Goal: Information Seeking & Learning: Learn about a topic

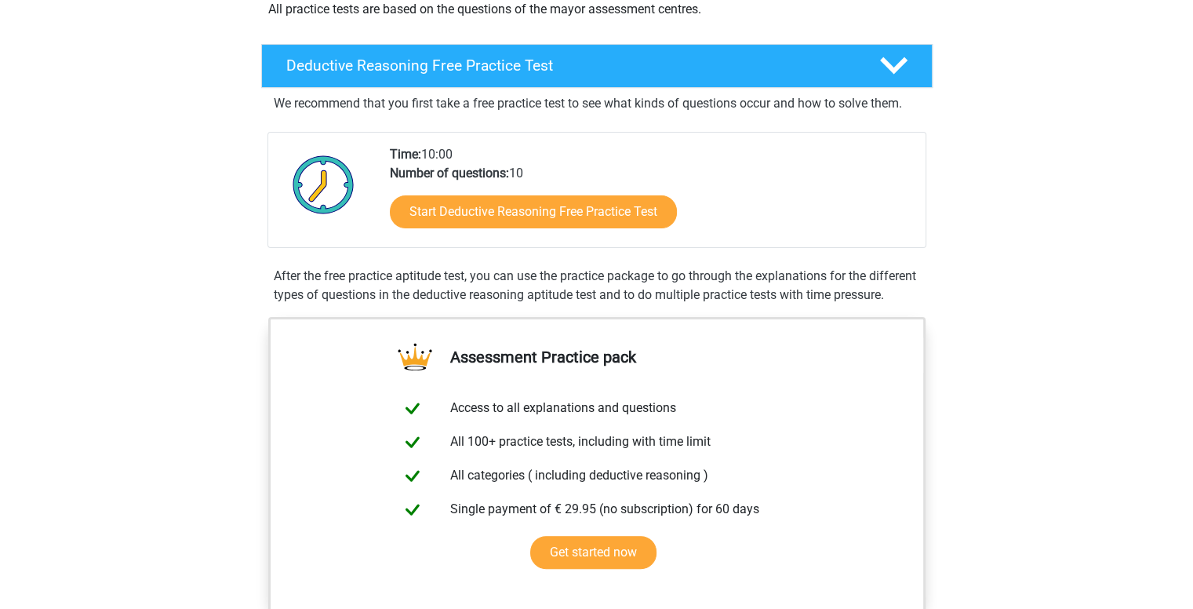
scroll to position [316, 0]
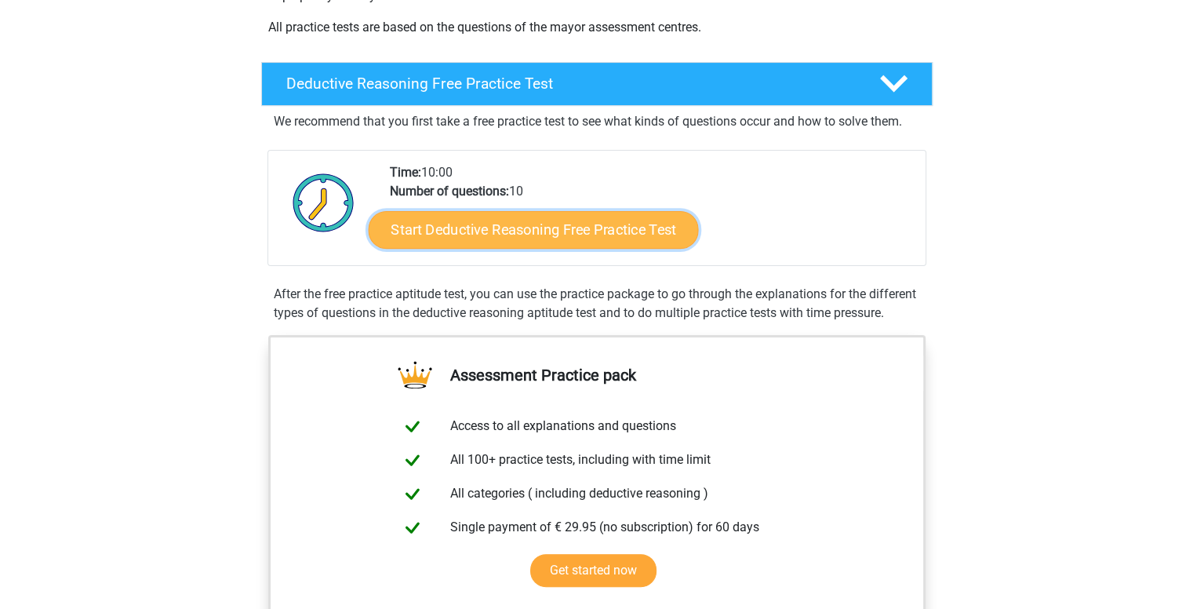
click at [589, 242] on link "Start Deductive Reasoning Free Practice Test" at bounding box center [533, 229] width 330 height 38
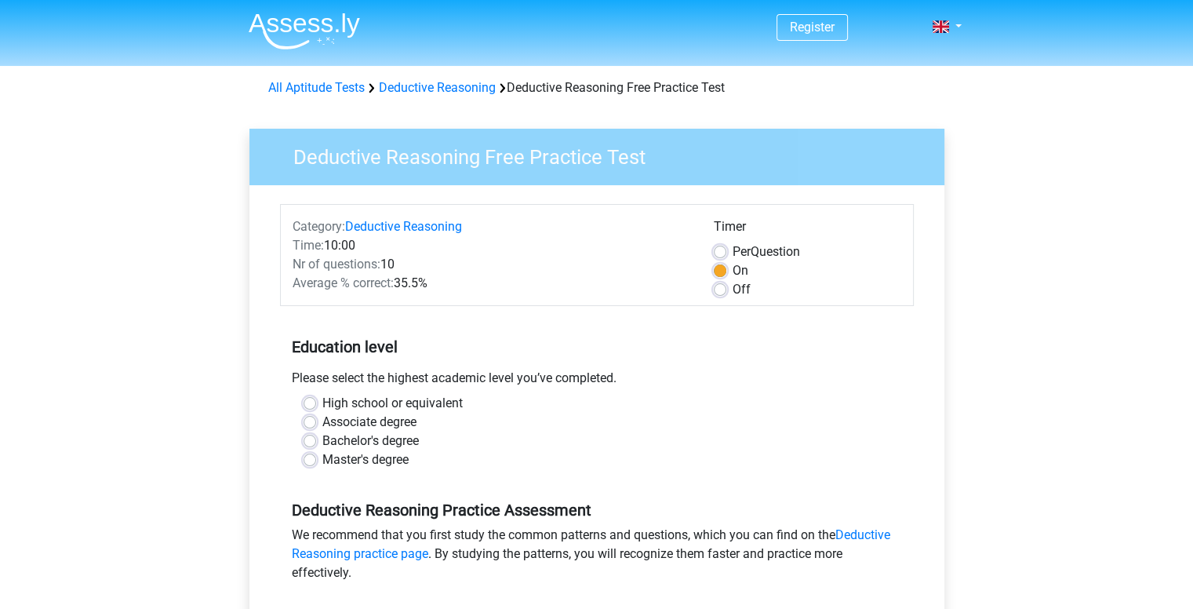
click at [733, 253] on label "Per Question" at bounding box center [766, 251] width 67 height 19
click at [719, 253] on input "Per Question" at bounding box center [720, 250] width 13 height 16
radio input "true"
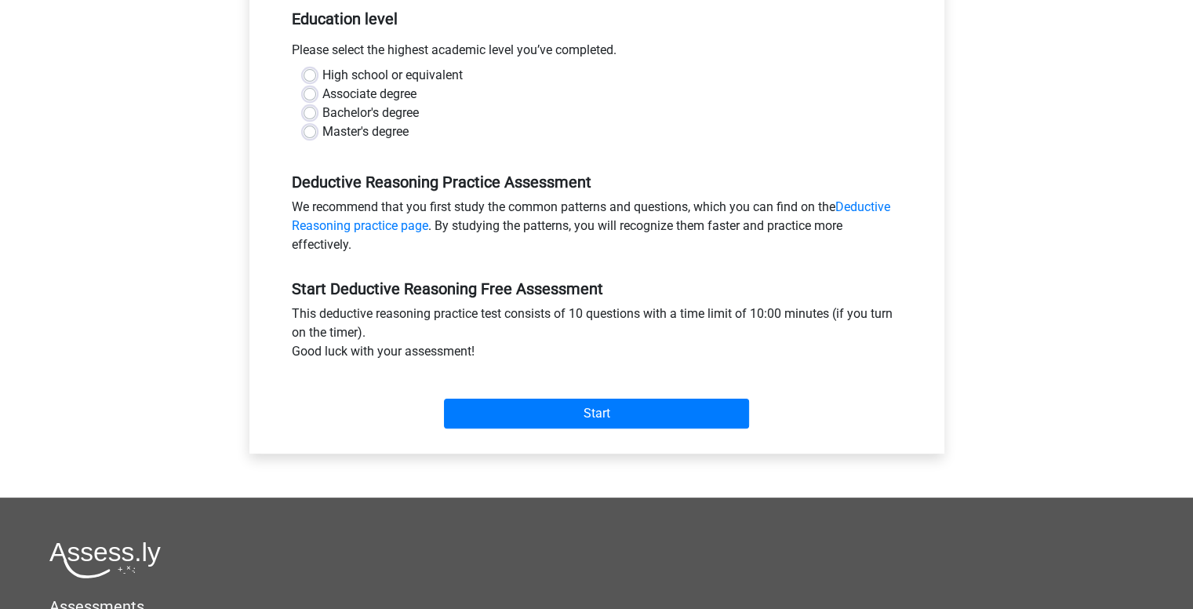
scroll to position [331, 0]
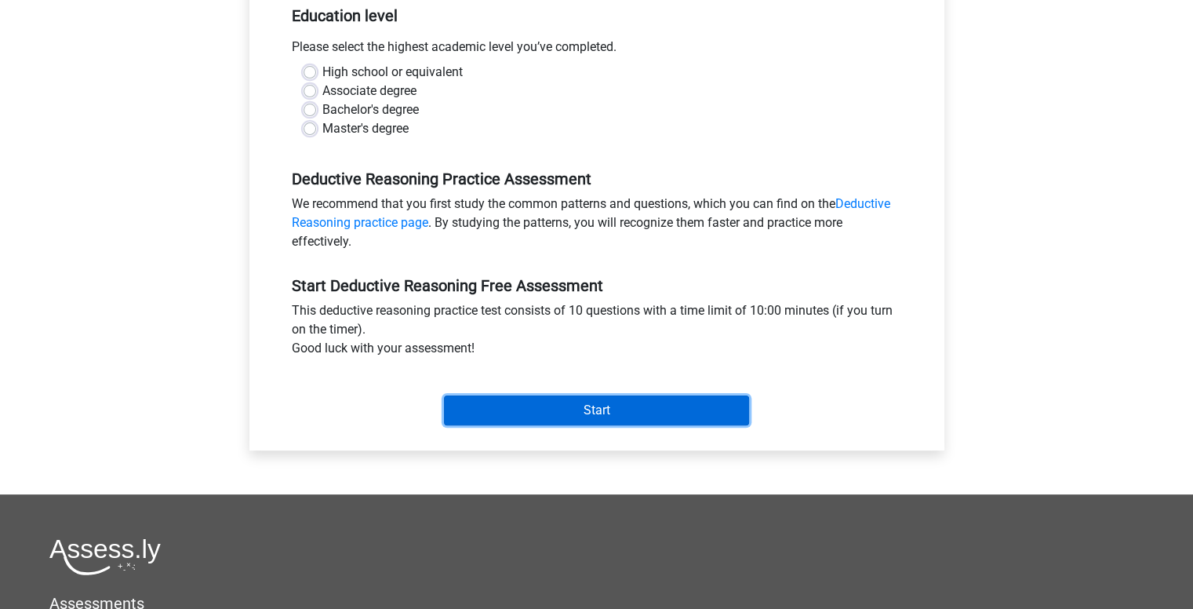
click at [528, 410] on input "Start" at bounding box center [596, 410] width 305 height 30
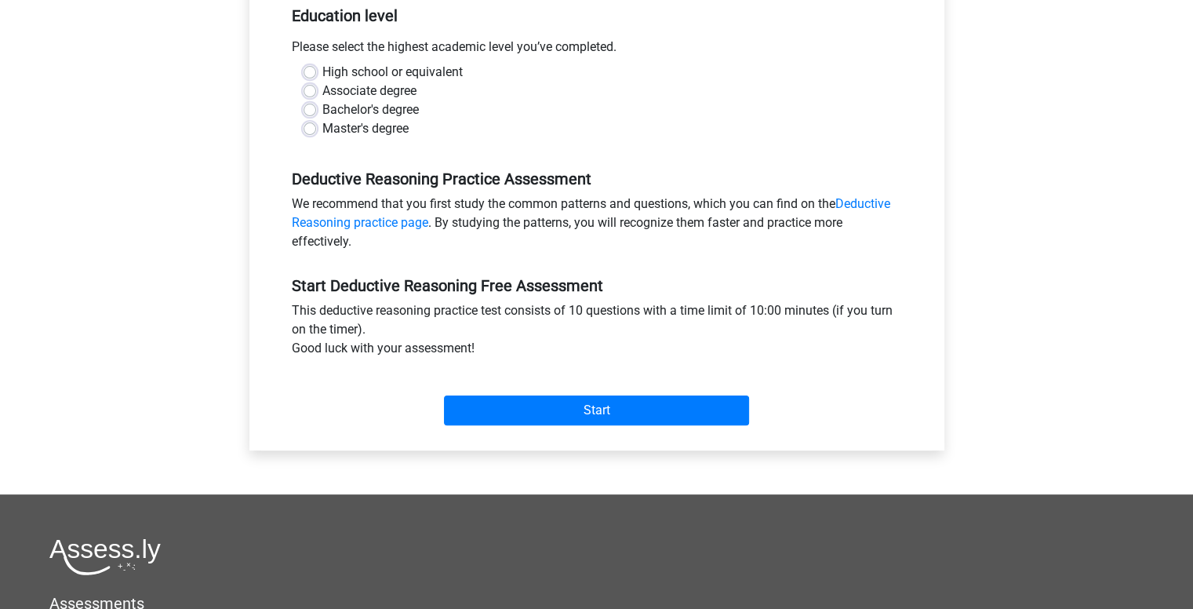
click at [364, 70] on label "High school or equivalent" at bounding box center [392, 72] width 140 height 19
click at [316, 70] on input "High school or equivalent" at bounding box center [310, 71] width 13 height 16
radio input "true"
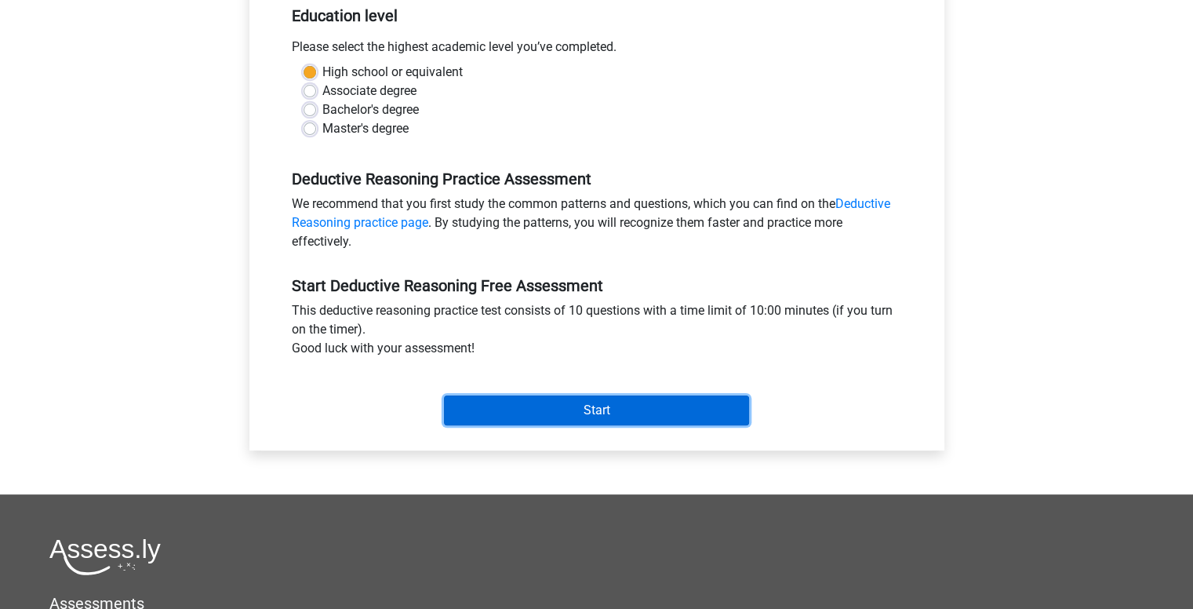
click at [511, 410] on input "Start" at bounding box center [596, 410] width 305 height 30
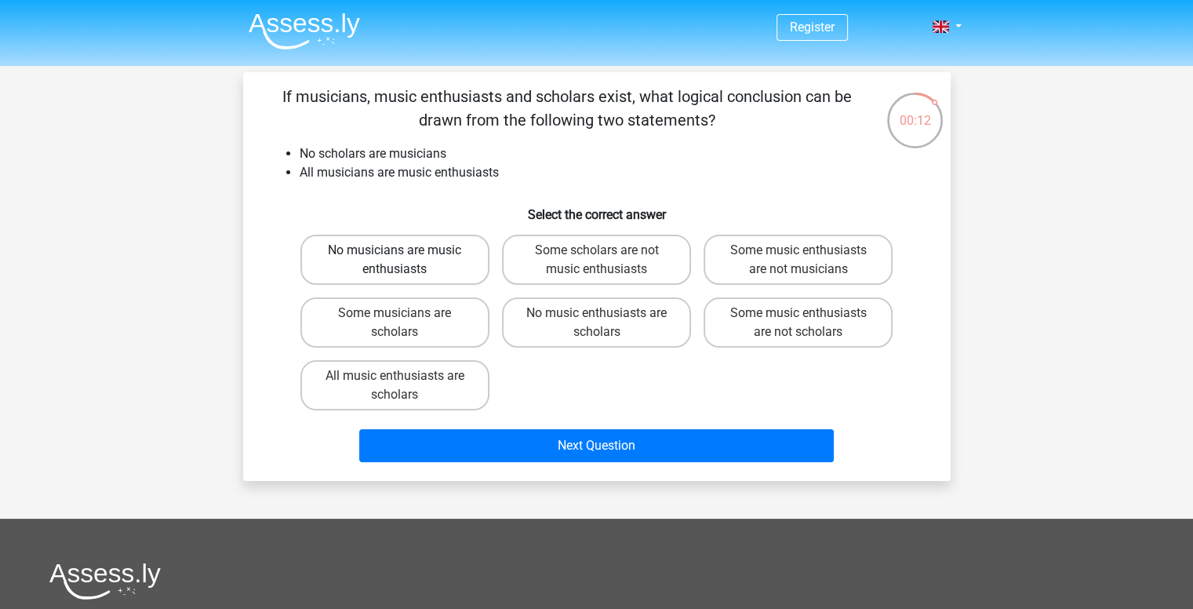
click at [436, 259] on label "No musicians are music enthusiasts" at bounding box center [394, 260] width 189 height 50
click at [405, 259] on input "No musicians are music enthusiasts" at bounding box center [400, 255] width 10 height 10
radio input "true"
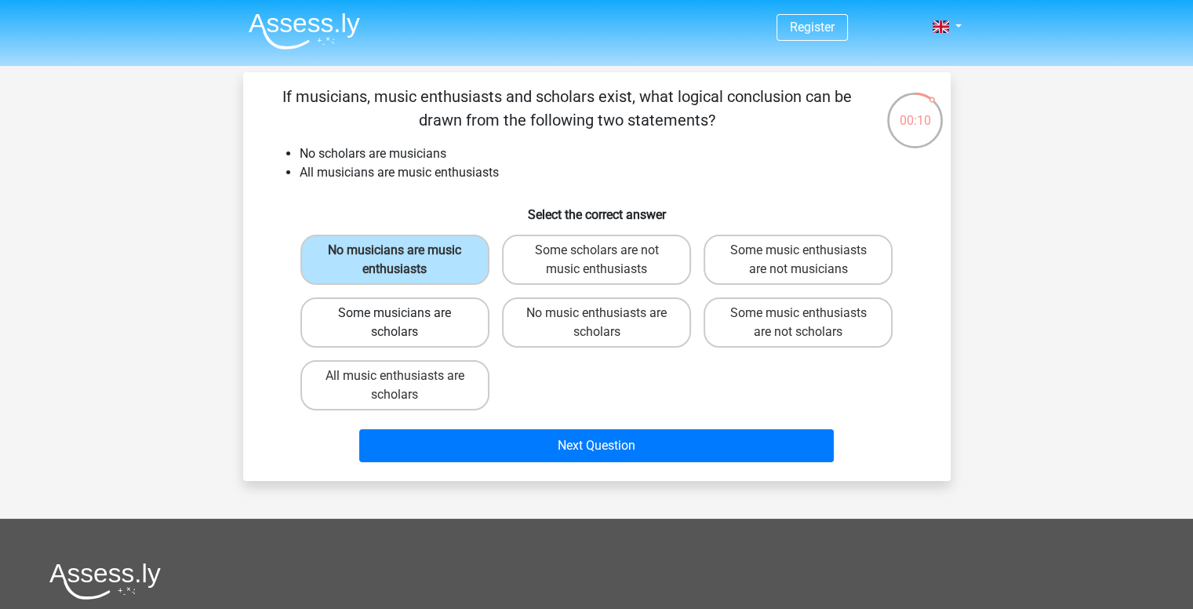
click at [458, 308] on label "Some musicians are scholars" at bounding box center [394, 322] width 189 height 50
click at [405, 313] on input "Some musicians are scholars" at bounding box center [400, 318] width 10 height 10
radio input "true"
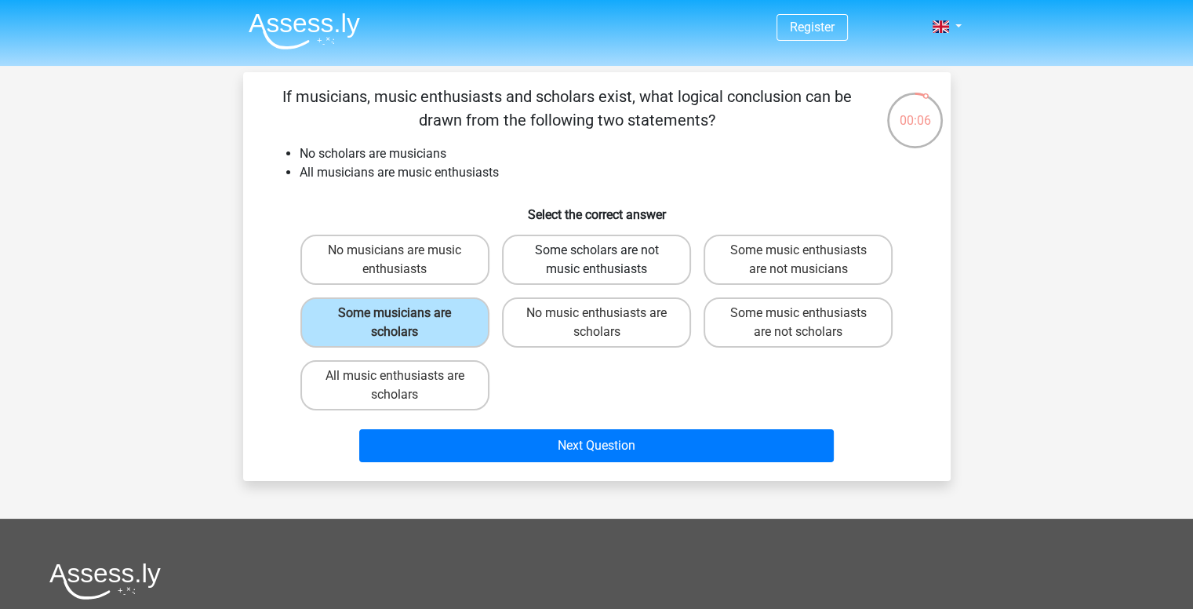
click at [612, 264] on label "Some scholars are not music enthusiasts" at bounding box center [596, 260] width 189 height 50
click at [606, 260] on input "Some scholars are not music enthusiasts" at bounding box center [601, 255] width 10 height 10
radio input "true"
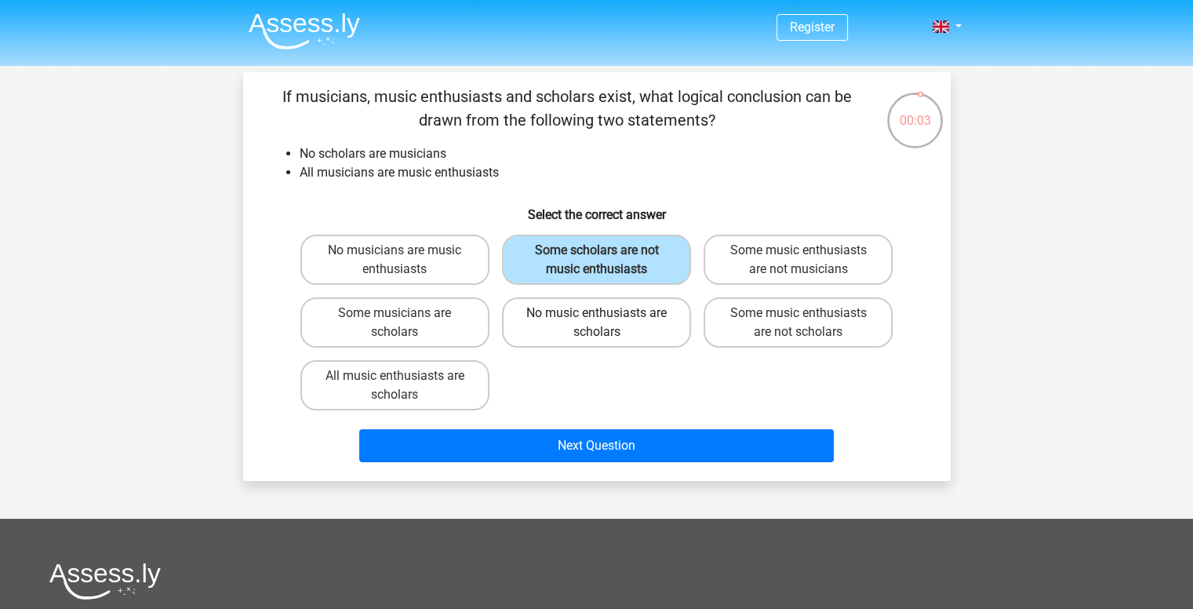
click at [578, 325] on label "No music enthusiasts are scholars" at bounding box center [596, 322] width 189 height 50
click at [596, 323] on input "No music enthusiasts are scholars" at bounding box center [601, 318] width 10 height 10
radio input "true"
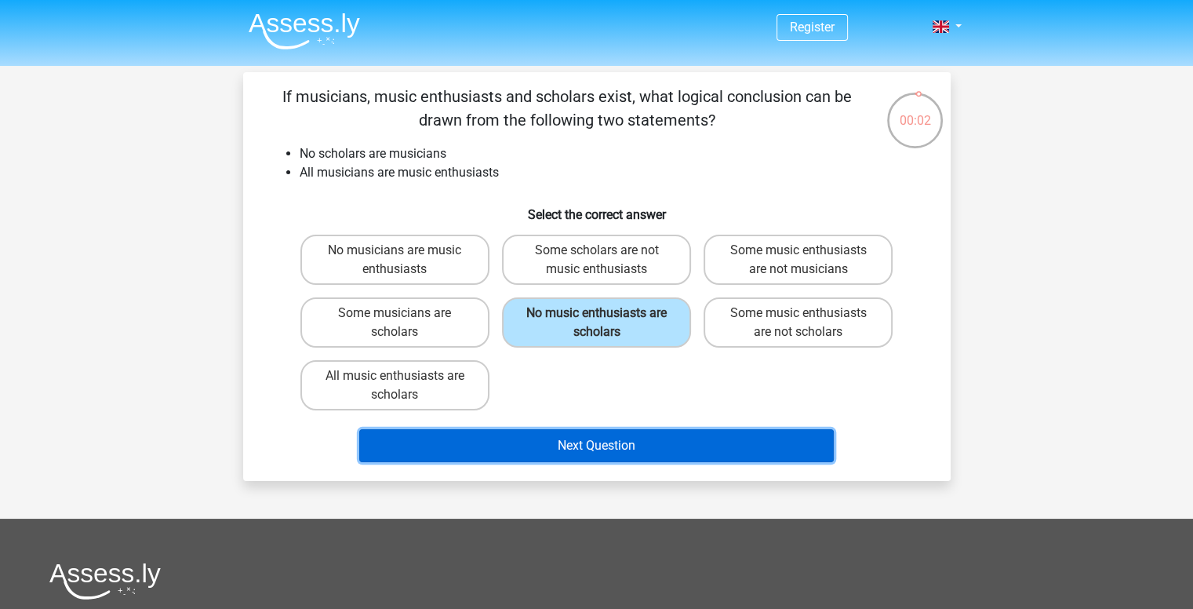
click at [570, 443] on button "Next Question" at bounding box center [596, 445] width 475 height 33
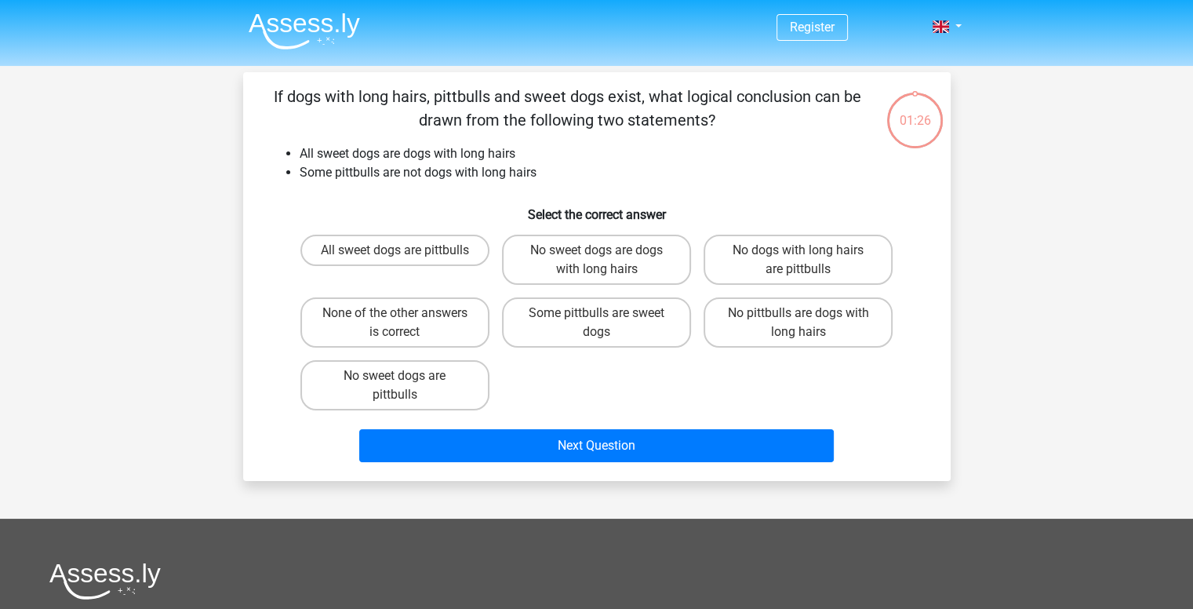
scroll to position [72, 0]
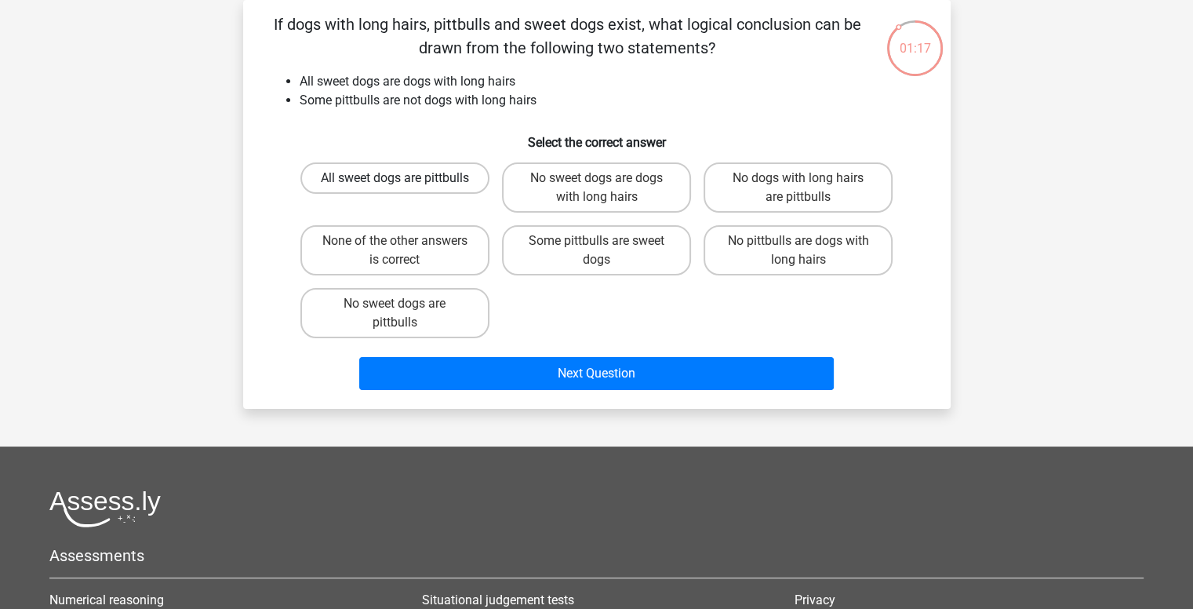
click at [365, 179] on label "All sweet dogs are pittbulls" at bounding box center [394, 177] width 189 height 31
click at [395, 179] on input "All sweet dogs are pittbulls" at bounding box center [400, 183] width 10 height 10
radio input "true"
click at [373, 248] on label "None of the other answers is correct" at bounding box center [394, 250] width 189 height 50
click at [395, 248] on input "None of the other answers is correct" at bounding box center [400, 246] width 10 height 10
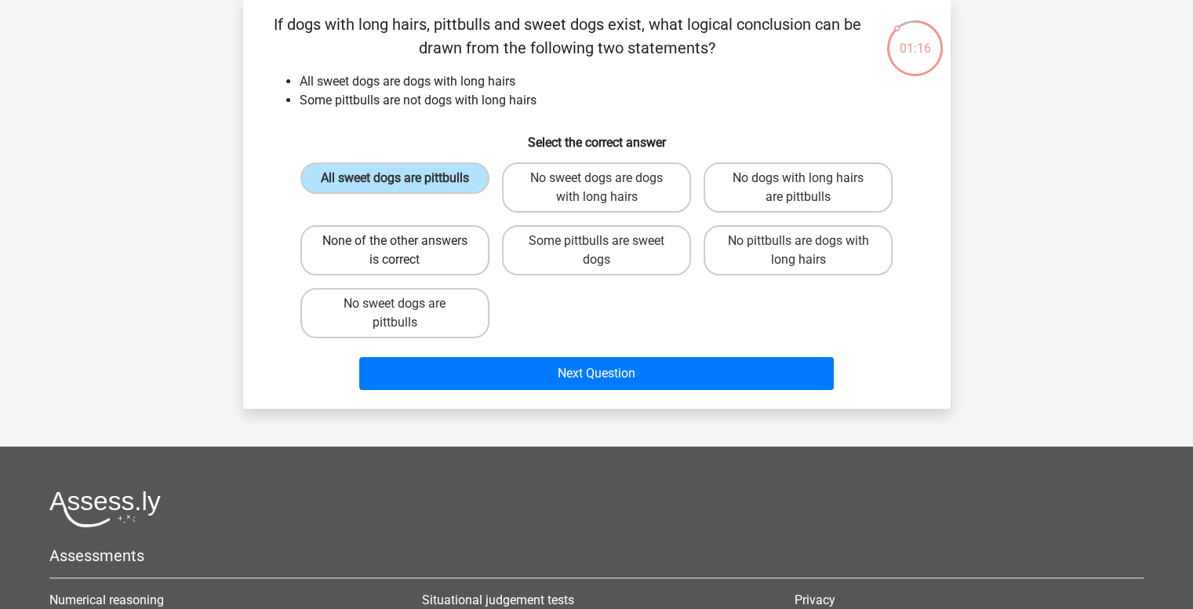
radio input "true"
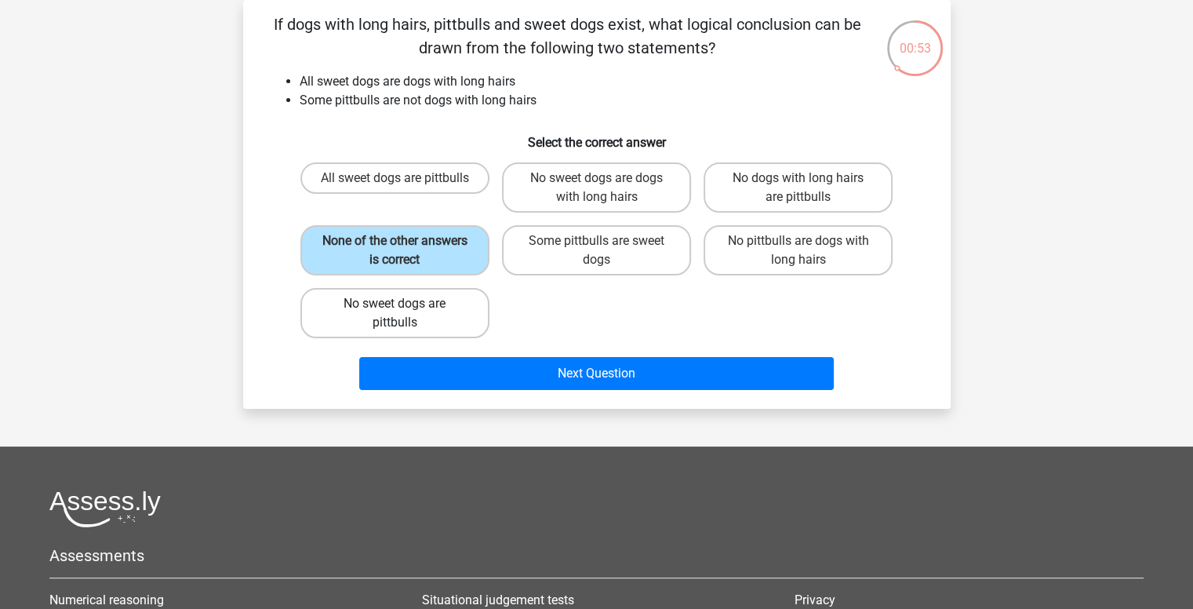
click at [449, 312] on label "No sweet dogs are pittbulls" at bounding box center [394, 313] width 189 height 50
click at [405, 312] on input "No sweet dogs are pittbulls" at bounding box center [400, 309] width 10 height 10
radio input "true"
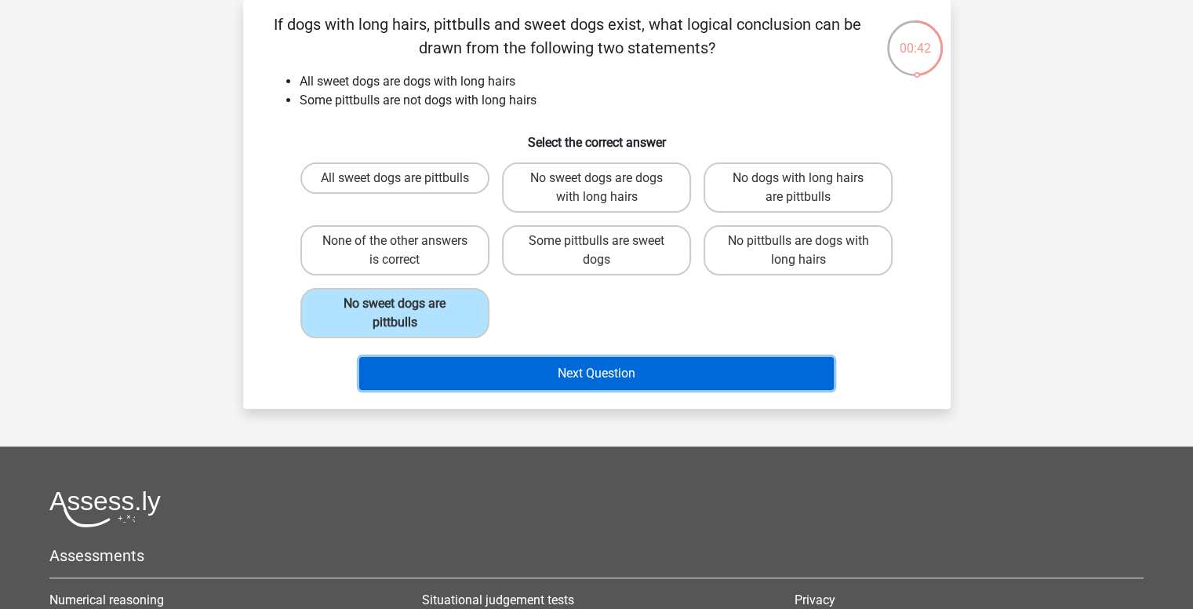
click at [613, 367] on button "Next Question" at bounding box center [596, 373] width 475 height 33
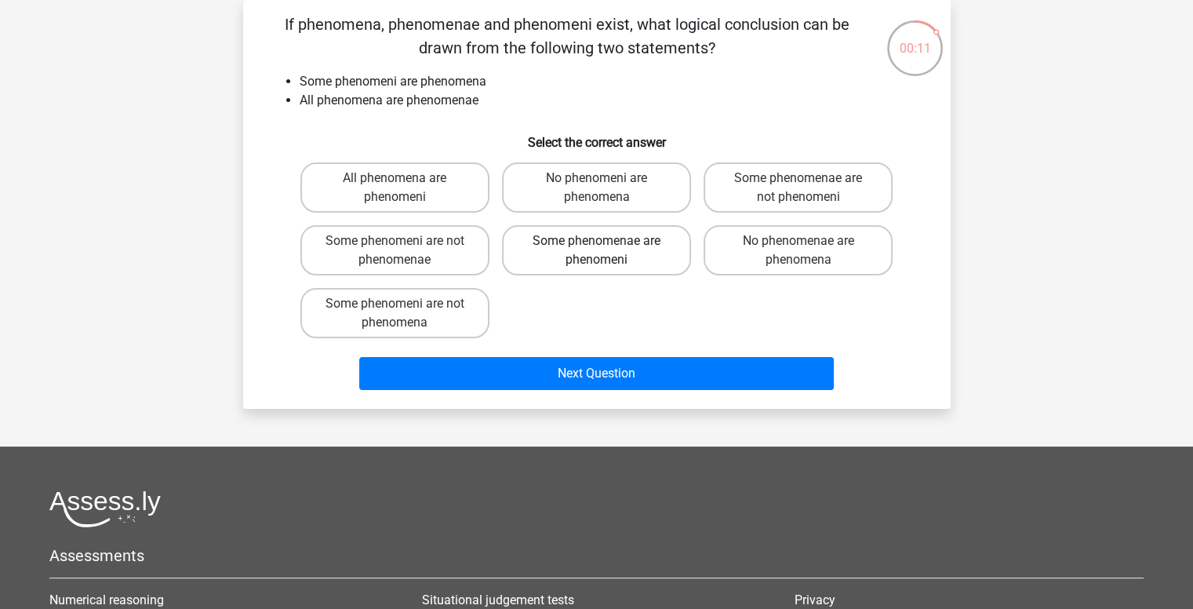
drag, startPoint x: 574, startPoint y: 276, endPoint x: 571, endPoint y: 254, distance: 22.2
click at [571, 254] on div "Some phenomenae are phenomeni" at bounding box center [597, 250] width 202 height 63
click at [571, 254] on label "Some phenomenae are phenomeni" at bounding box center [596, 250] width 189 height 50
click at [596, 251] on input "Some phenomenae are phenomeni" at bounding box center [601, 246] width 10 height 10
radio input "true"
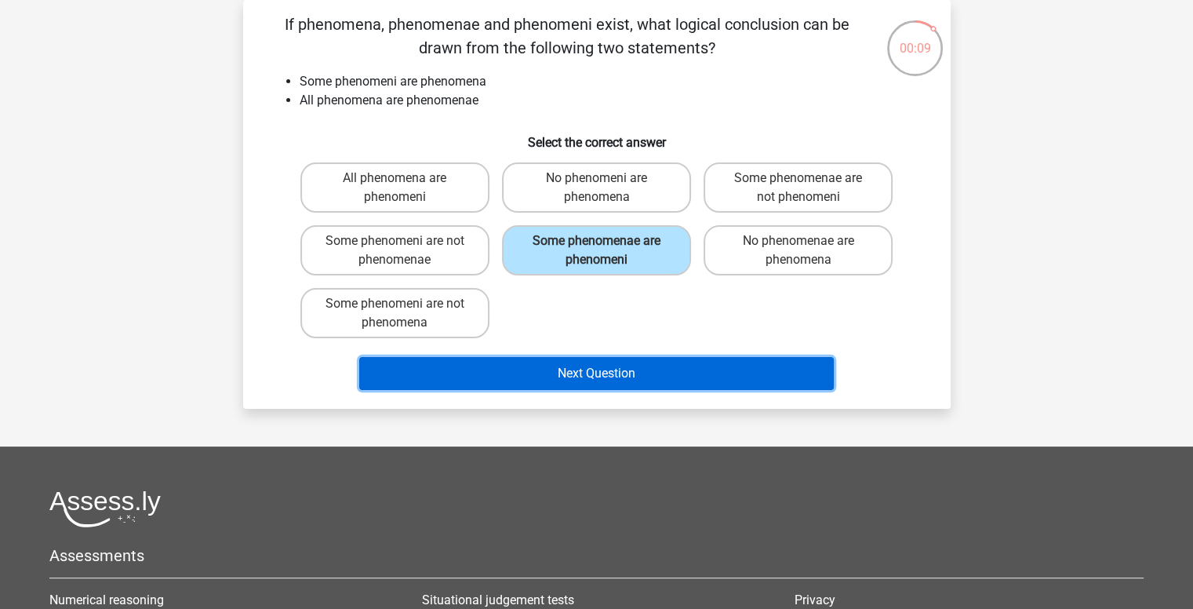
click at [554, 368] on button "Next Question" at bounding box center [596, 373] width 475 height 33
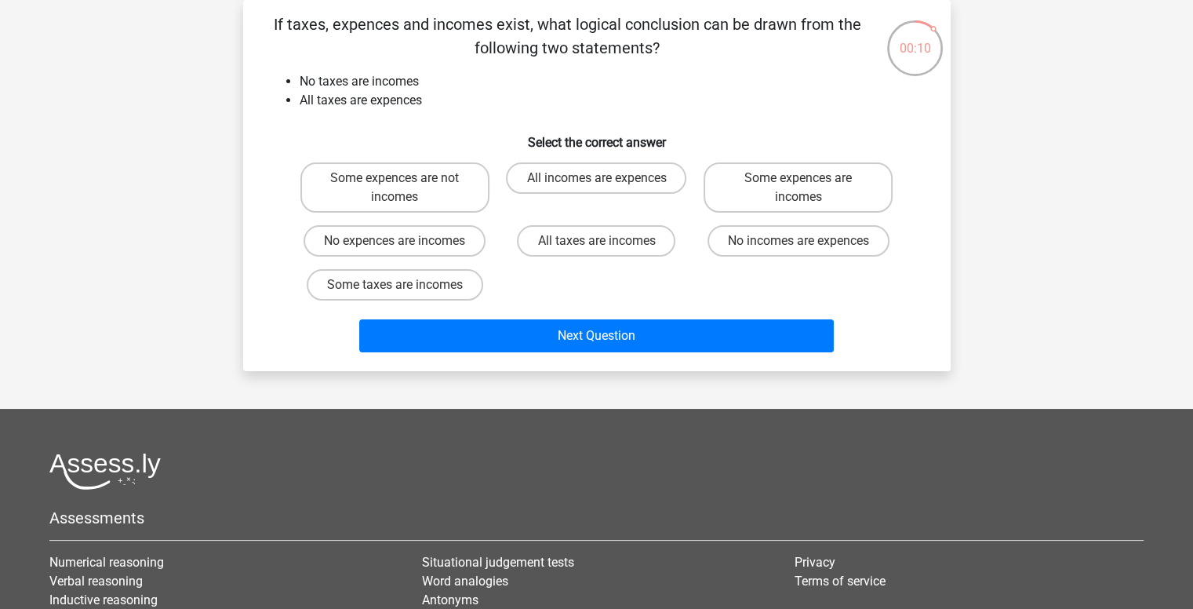
click at [806, 245] on input "No incomes are expences" at bounding box center [804, 246] width 10 height 10
radio input "true"
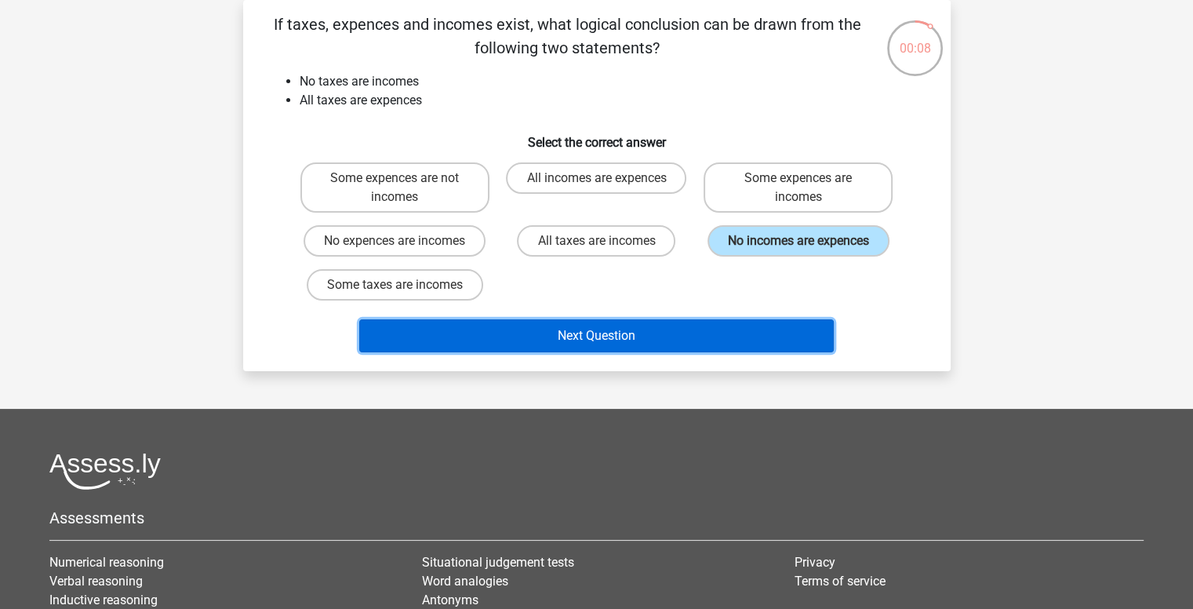
click at [769, 323] on button "Next Question" at bounding box center [596, 335] width 475 height 33
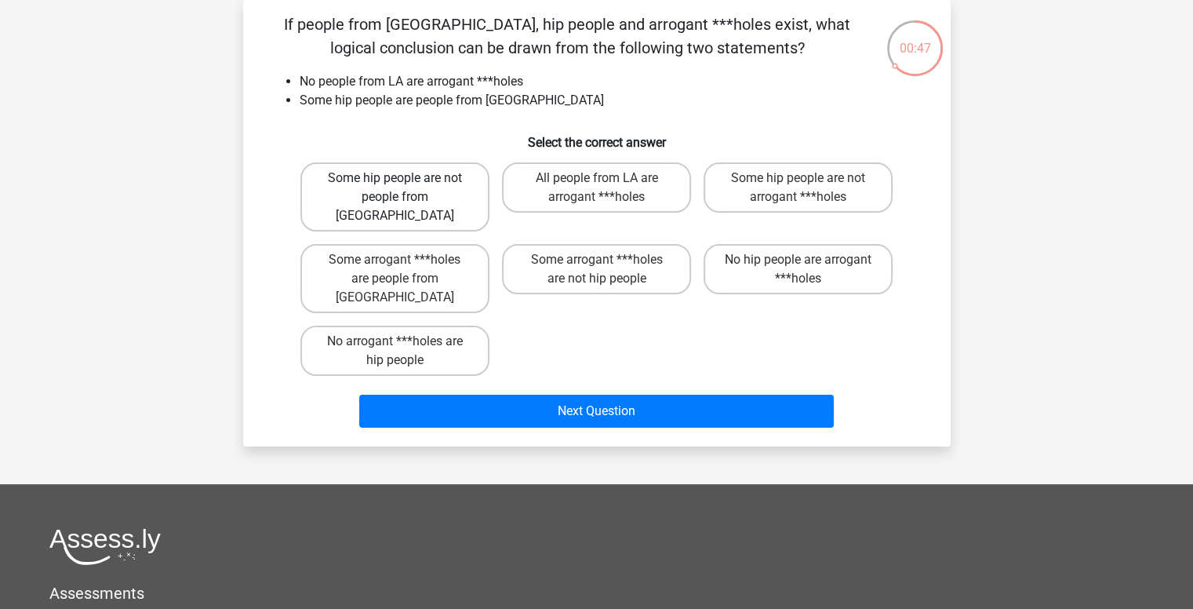
click at [442, 191] on label "Some hip people are not people from LA" at bounding box center [394, 196] width 189 height 69
click at [405, 188] on input "Some hip people are not people from LA" at bounding box center [400, 183] width 10 height 10
radio input "true"
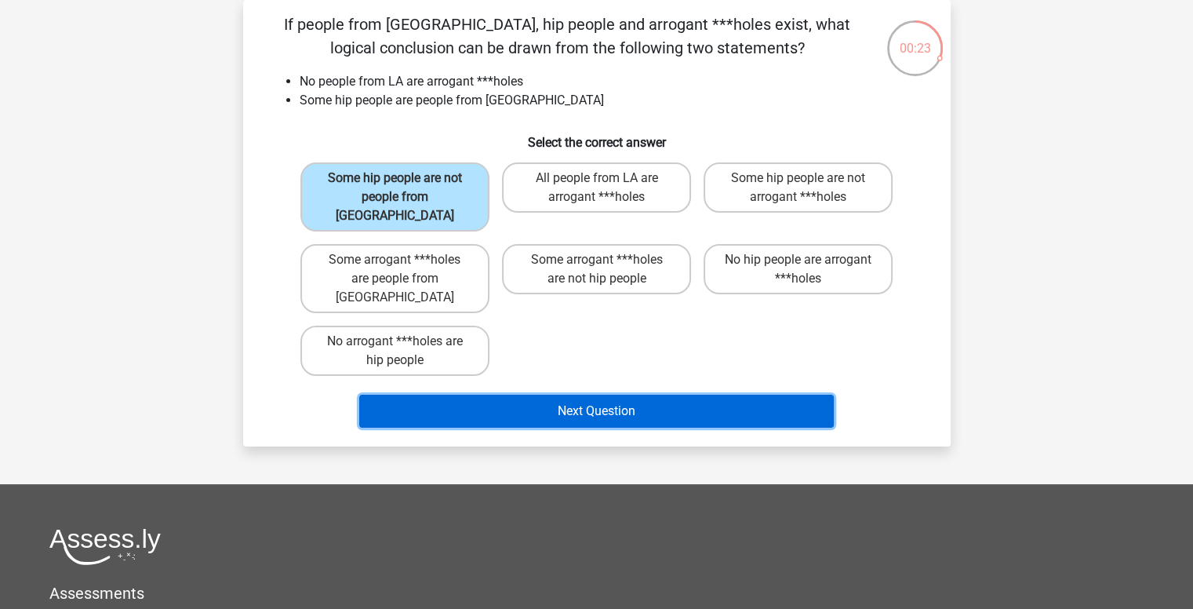
click at [550, 395] on button "Next Question" at bounding box center [596, 411] width 475 height 33
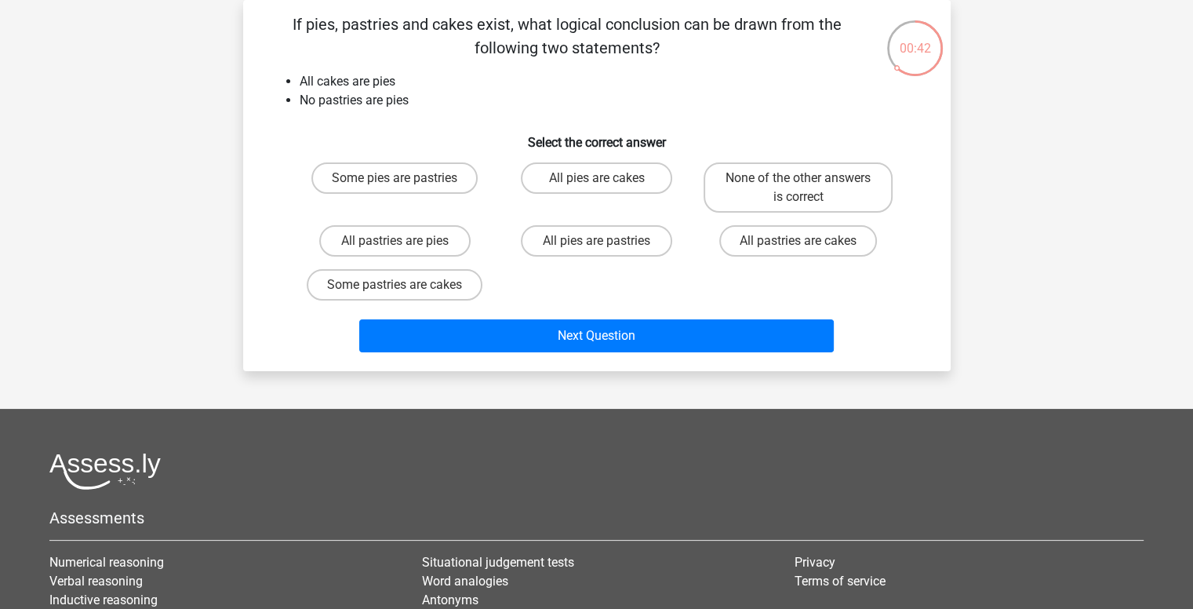
click at [606, 180] on input "All pies are cakes" at bounding box center [601, 183] width 10 height 10
radio input "true"
click at [788, 182] on label "None of the other answers is correct" at bounding box center [798, 187] width 189 height 50
click at [799, 182] on input "None of the other answers is correct" at bounding box center [804, 183] width 10 height 10
radio input "true"
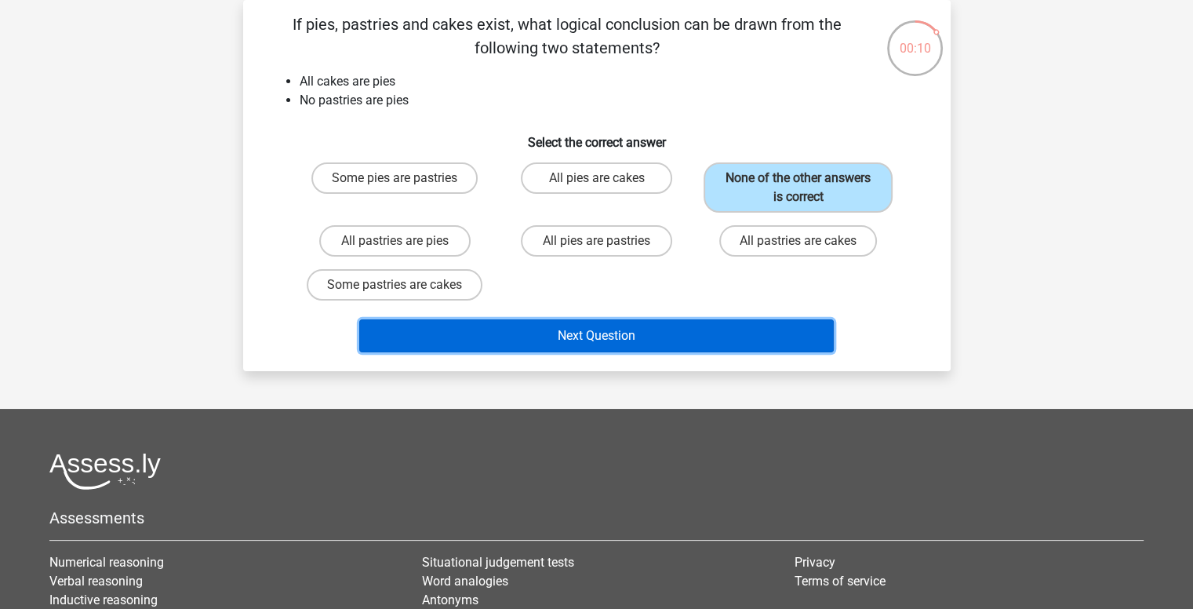
click at [694, 329] on button "Next Question" at bounding box center [596, 335] width 475 height 33
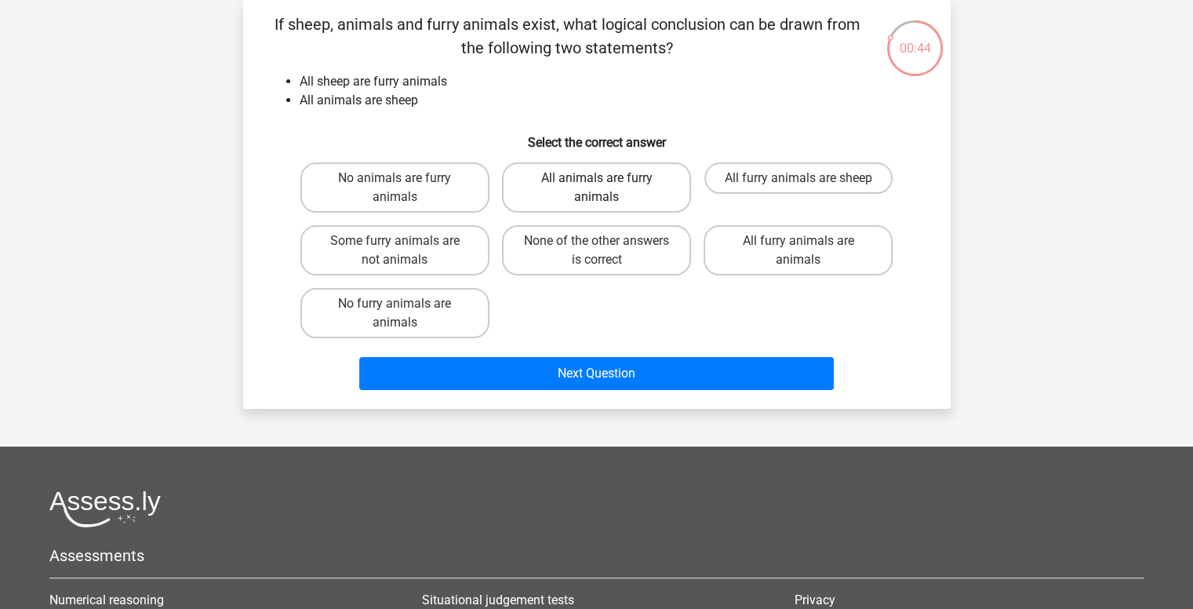
click at [607, 189] on label "All animals are furry animals" at bounding box center [596, 187] width 189 height 50
click at [606, 188] on input "All animals are furry animals" at bounding box center [601, 183] width 10 height 10
radio input "true"
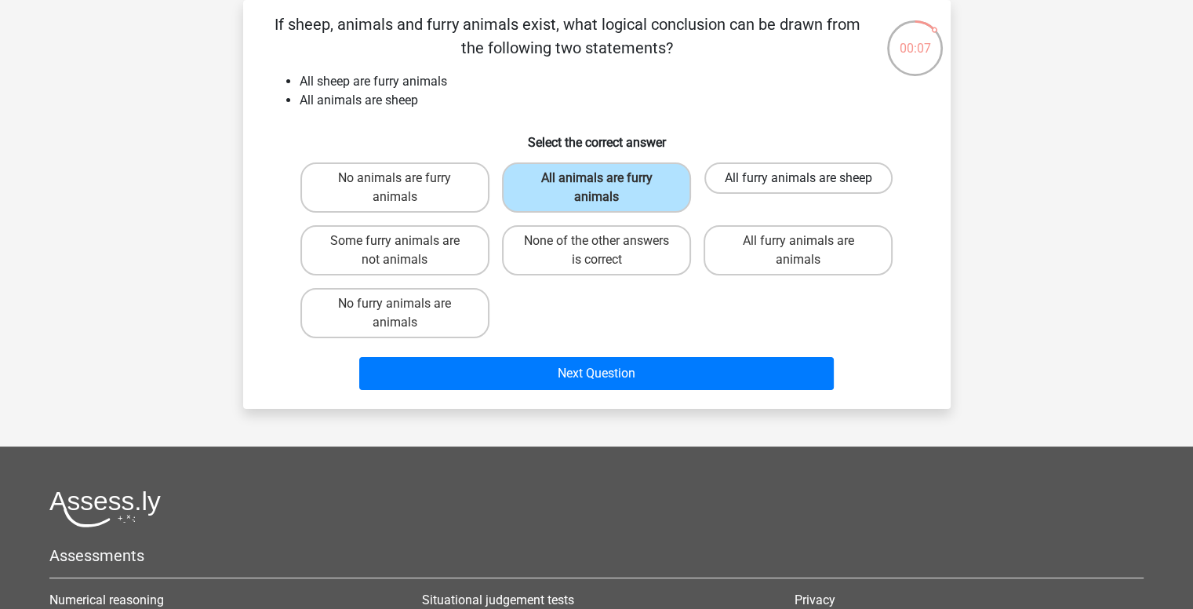
click at [769, 187] on label "All furry animals are sheep" at bounding box center [798, 177] width 188 height 31
click at [799, 187] on input "All furry animals are sheep" at bounding box center [804, 183] width 10 height 10
radio input "true"
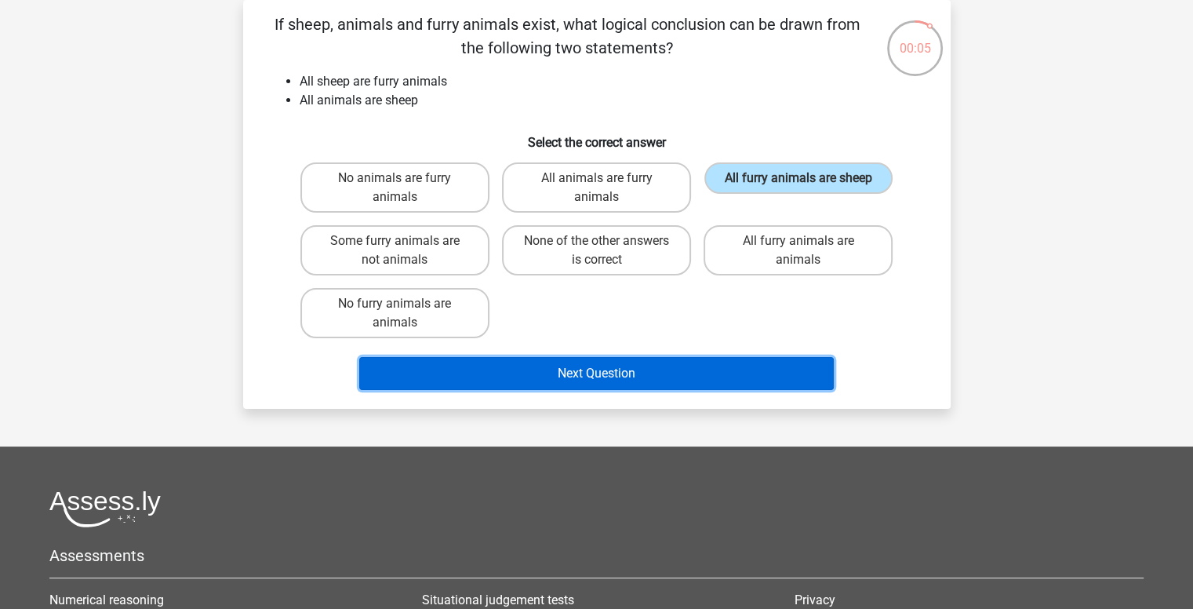
click at [751, 378] on button "Next Question" at bounding box center [596, 373] width 475 height 33
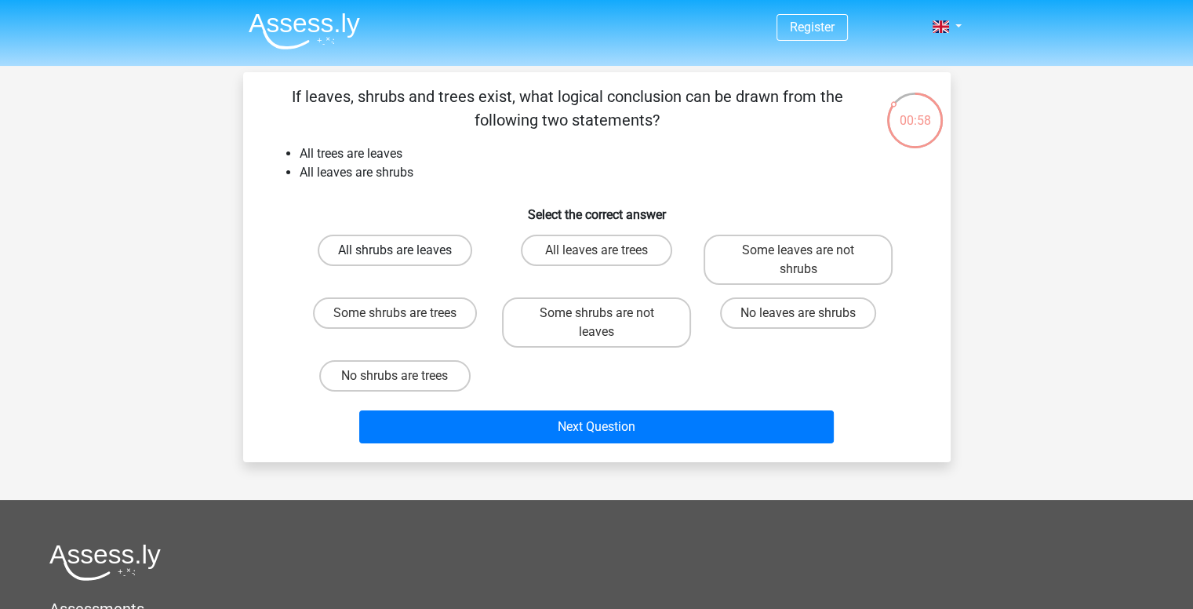
click at [437, 248] on label "All shrubs are leaves" at bounding box center [395, 250] width 155 height 31
click at [405, 250] on input "All shrubs are leaves" at bounding box center [400, 255] width 10 height 10
radio input "true"
click at [597, 257] on input "All leaves are trees" at bounding box center [601, 255] width 10 height 10
radio input "true"
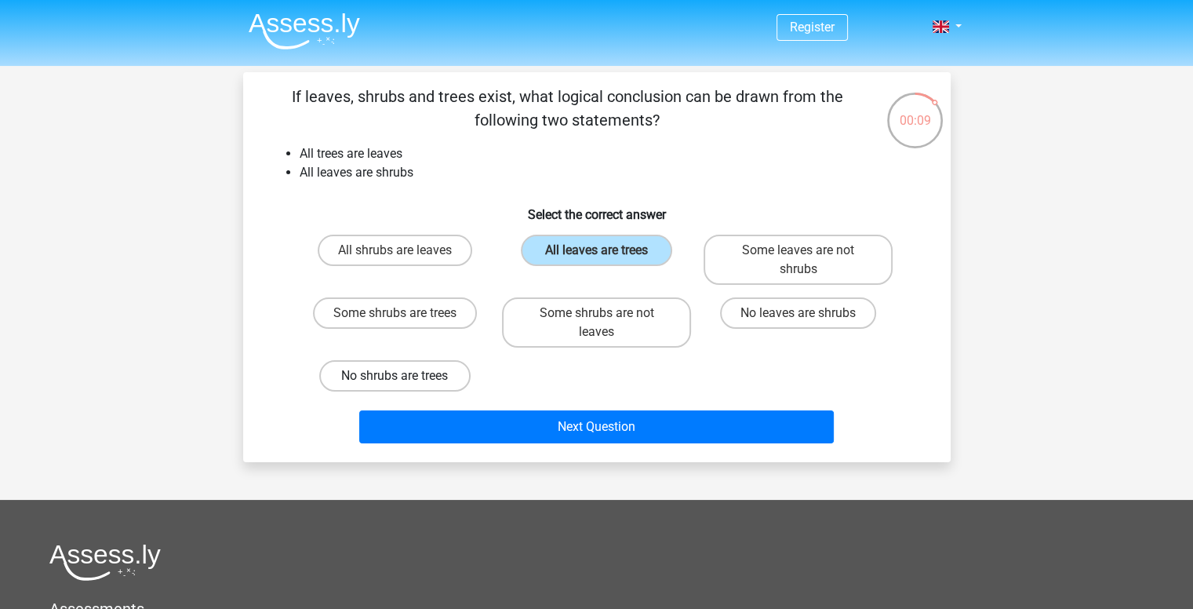
click at [442, 376] on label "No shrubs are trees" at bounding box center [394, 375] width 151 height 31
click at [405, 376] on input "No shrubs are trees" at bounding box center [400, 381] width 10 height 10
radio input "true"
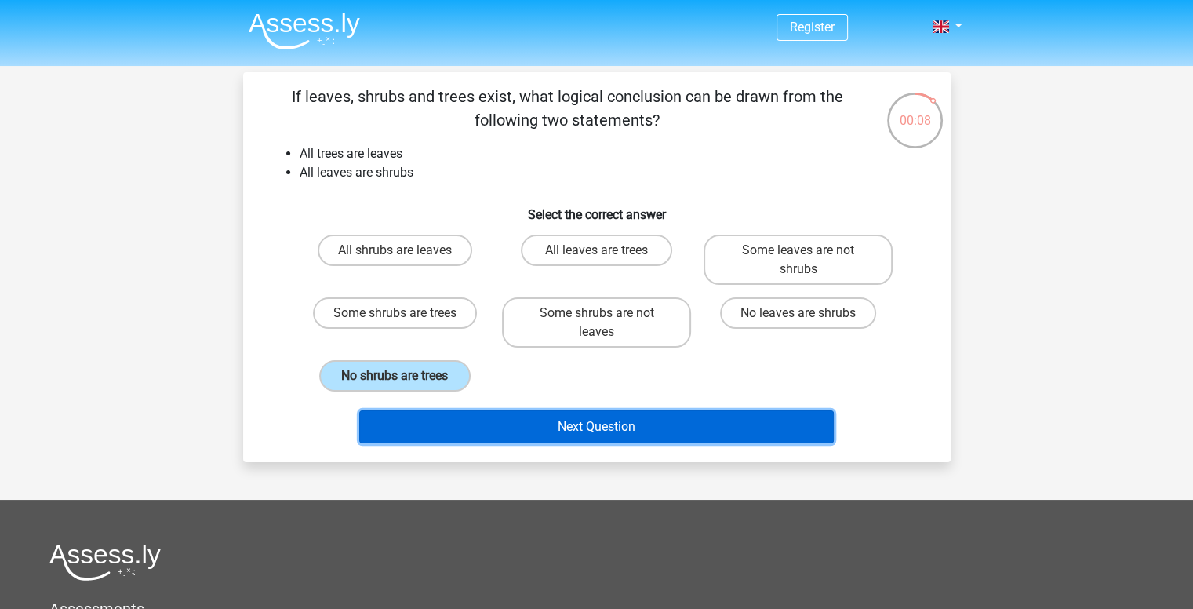
click at [490, 430] on button "Next Question" at bounding box center [596, 426] width 475 height 33
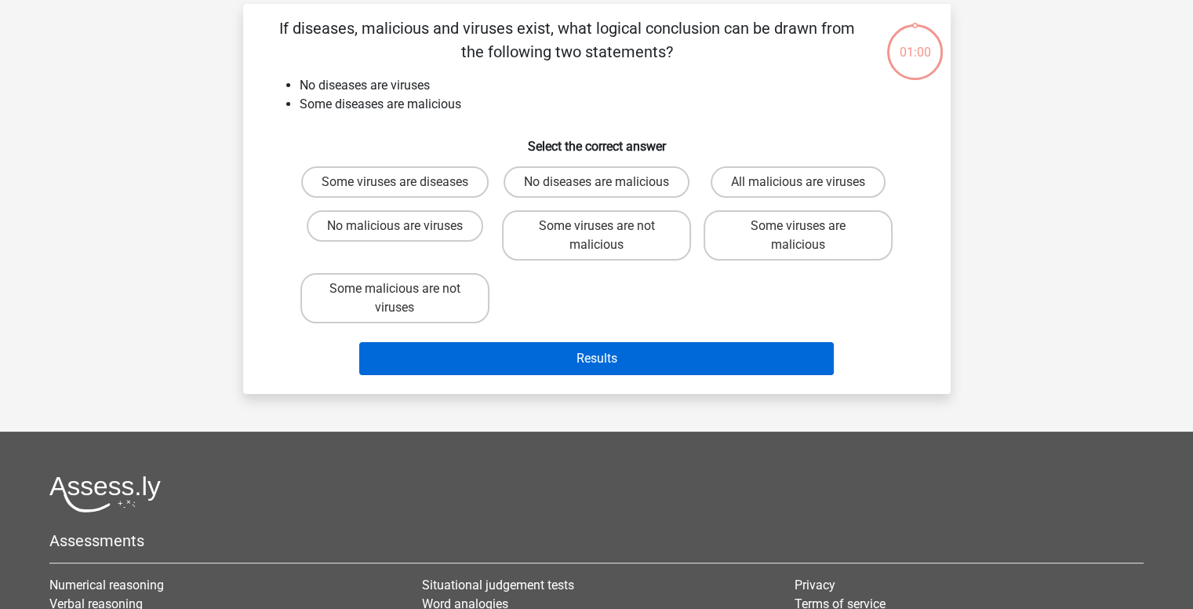
scroll to position [72, 0]
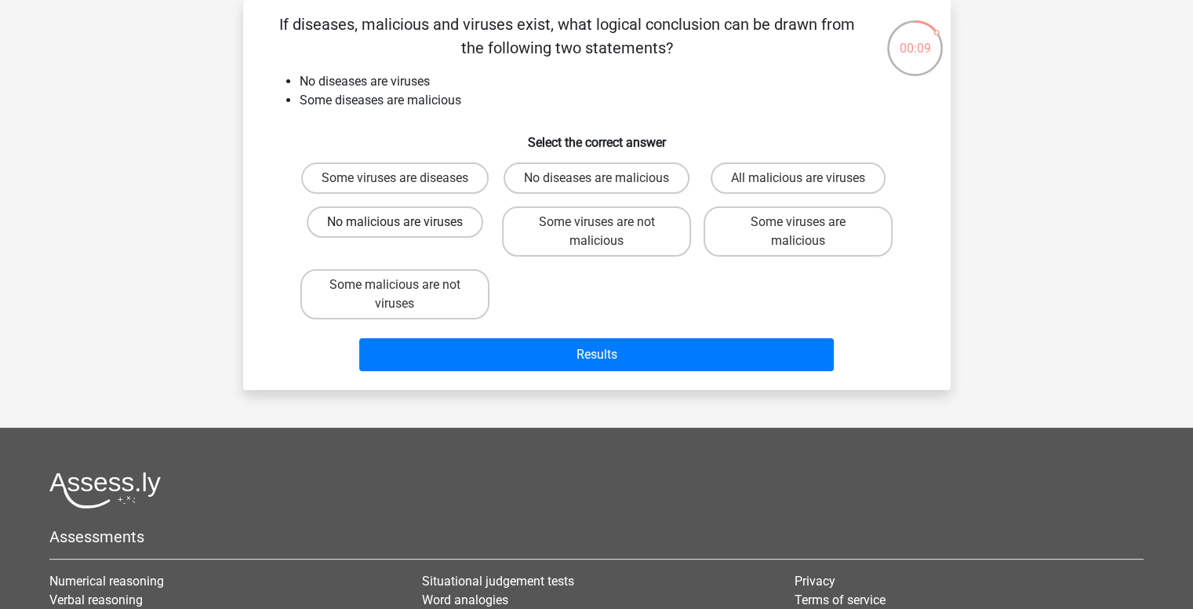
click at [389, 227] on label "No malicious are viruses" at bounding box center [395, 221] width 177 height 31
click at [395, 227] on input "No malicious are viruses" at bounding box center [400, 227] width 10 height 10
radio input "true"
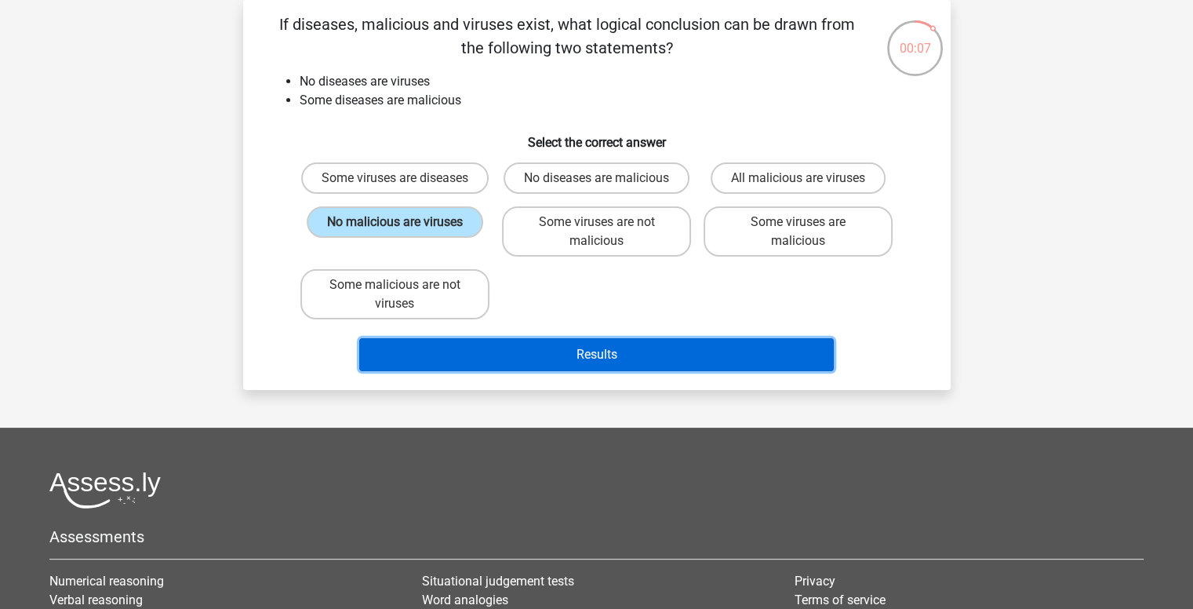
click at [595, 344] on button "Results" at bounding box center [596, 354] width 475 height 33
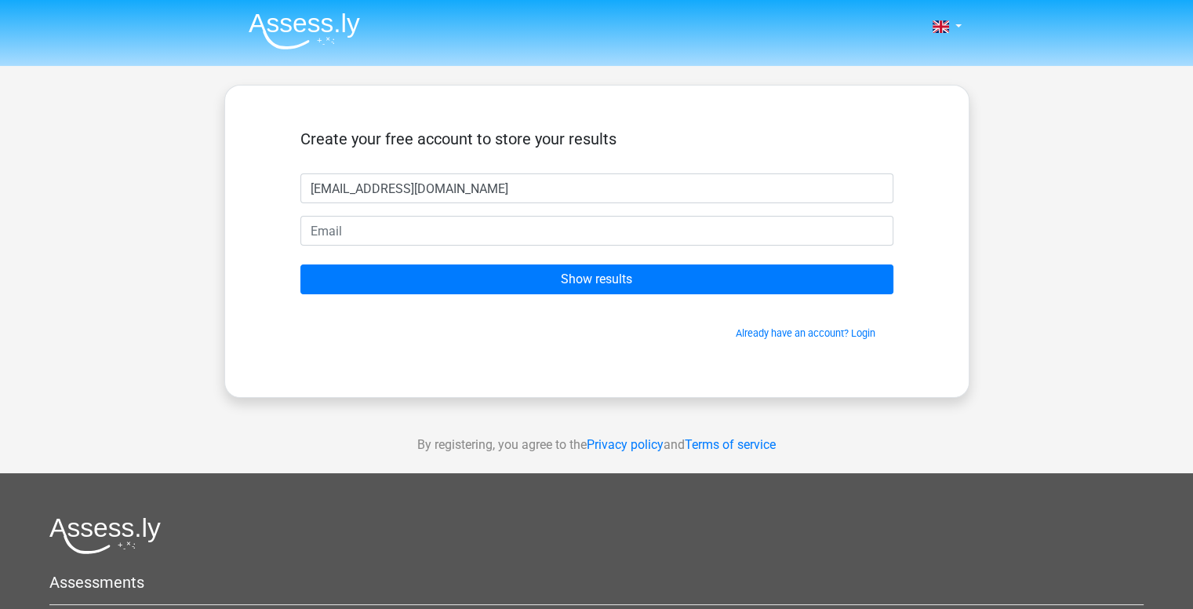
type input "[EMAIL_ADDRESS][DOMAIN_NAME]"
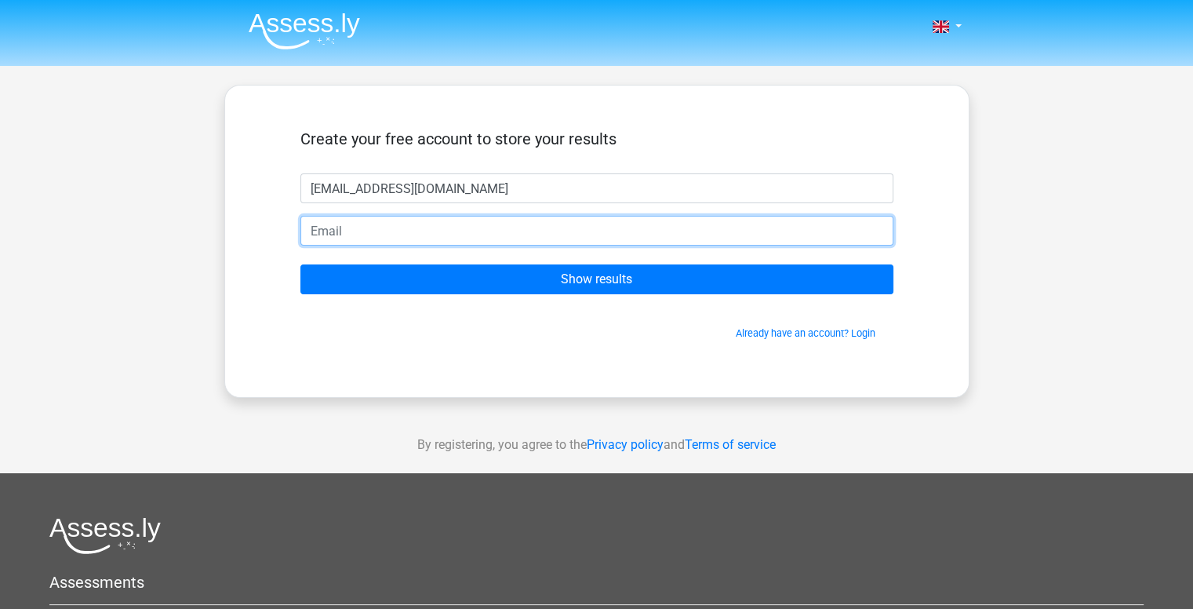
click at [493, 242] on input "email" at bounding box center [596, 231] width 593 height 30
type input "celaStr8s#1199"
click at [300, 264] on input "Show results" at bounding box center [596, 279] width 593 height 30
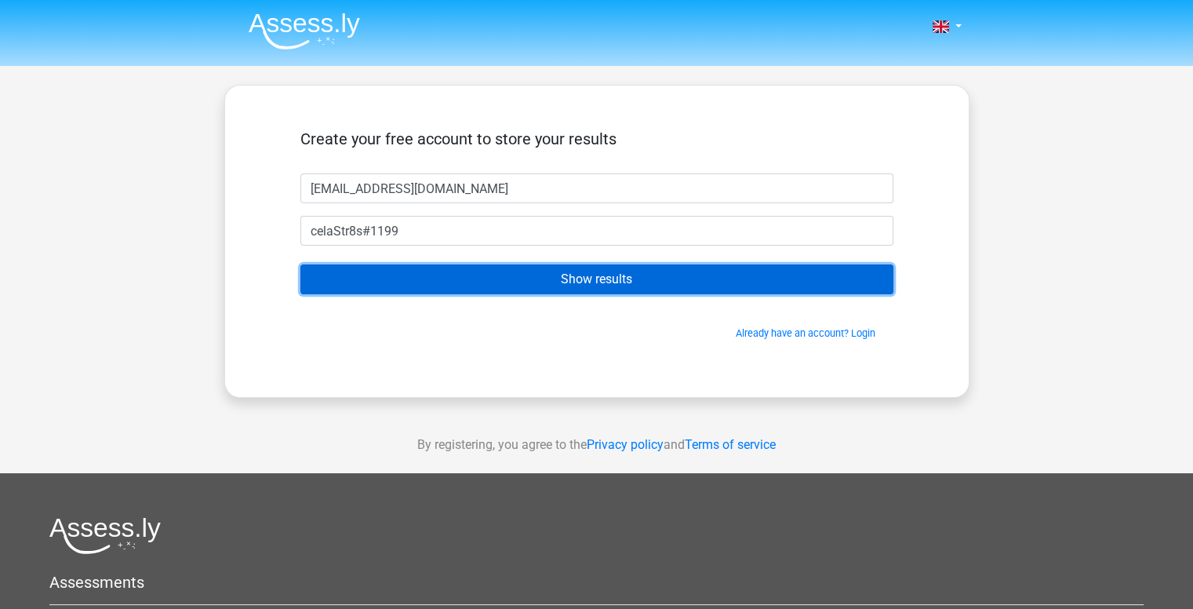
click at [420, 274] on input "Show results" at bounding box center [596, 279] width 593 height 30
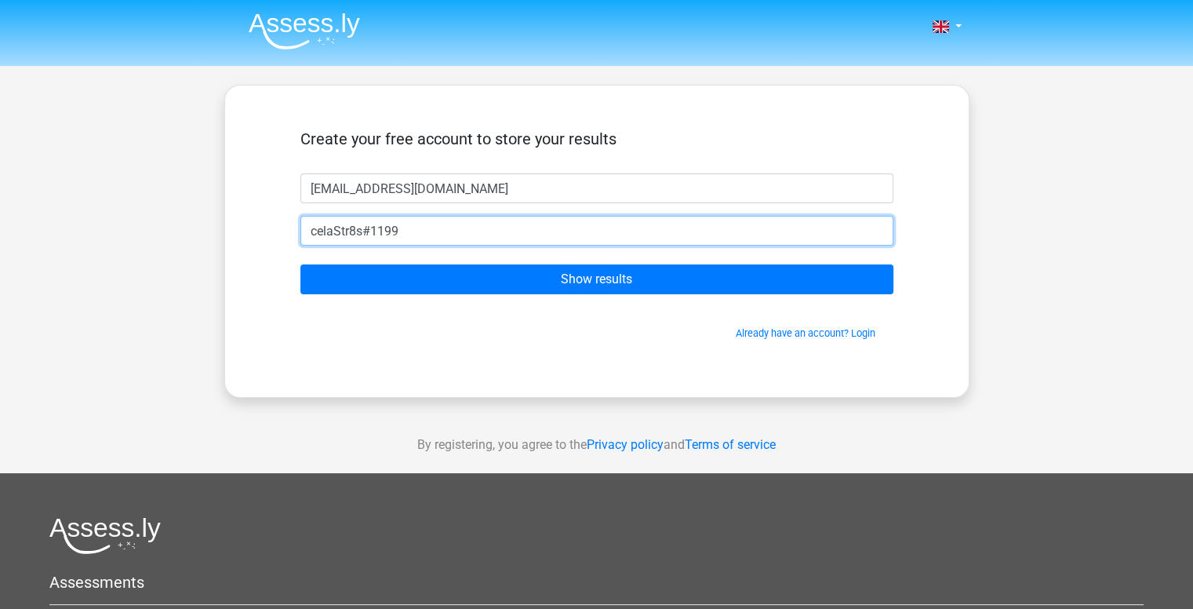
drag, startPoint x: 408, startPoint y: 230, endPoint x: 63, endPoint y: 267, distance: 347.1
click at [63, 267] on div "Nederlands English" at bounding box center [596, 443] width 1193 height 887
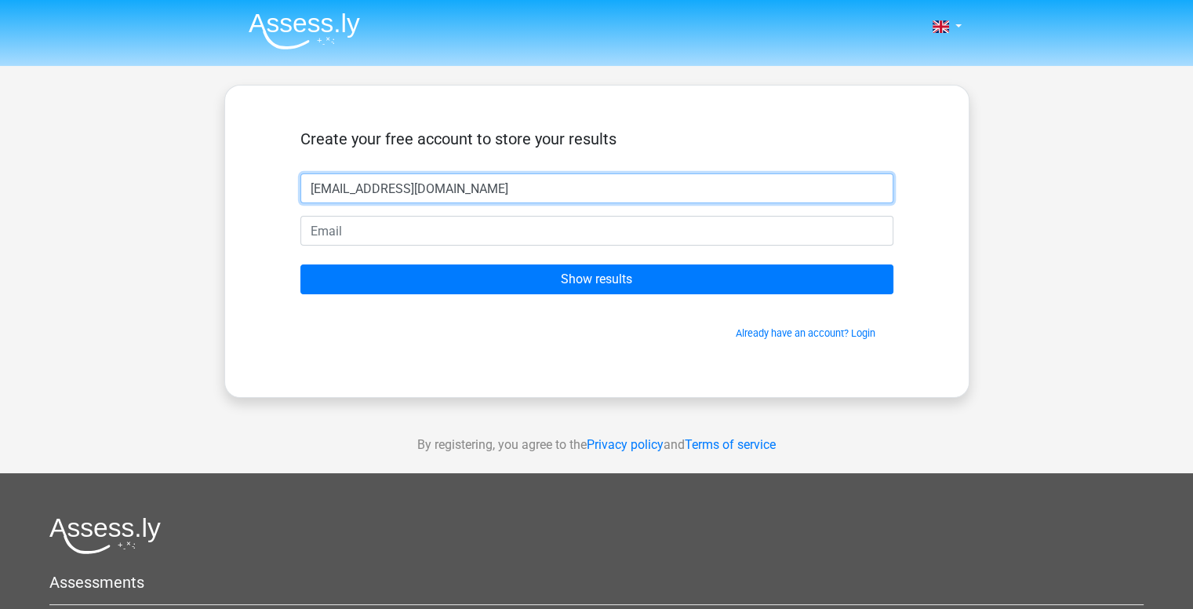
click at [432, 175] on input "[EMAIL_ADDRESS][DOMAIN_NAME]" at bounding box center [596, 188] width 593 height 30
drag, startPoint x: 483, startPoint y: 186, endPoint x: 98, endPoint y: 213, distance: 386.1
click at [98, 213] on div "Nederlands English" at bounding box center [596, 443] width 1193 height 887
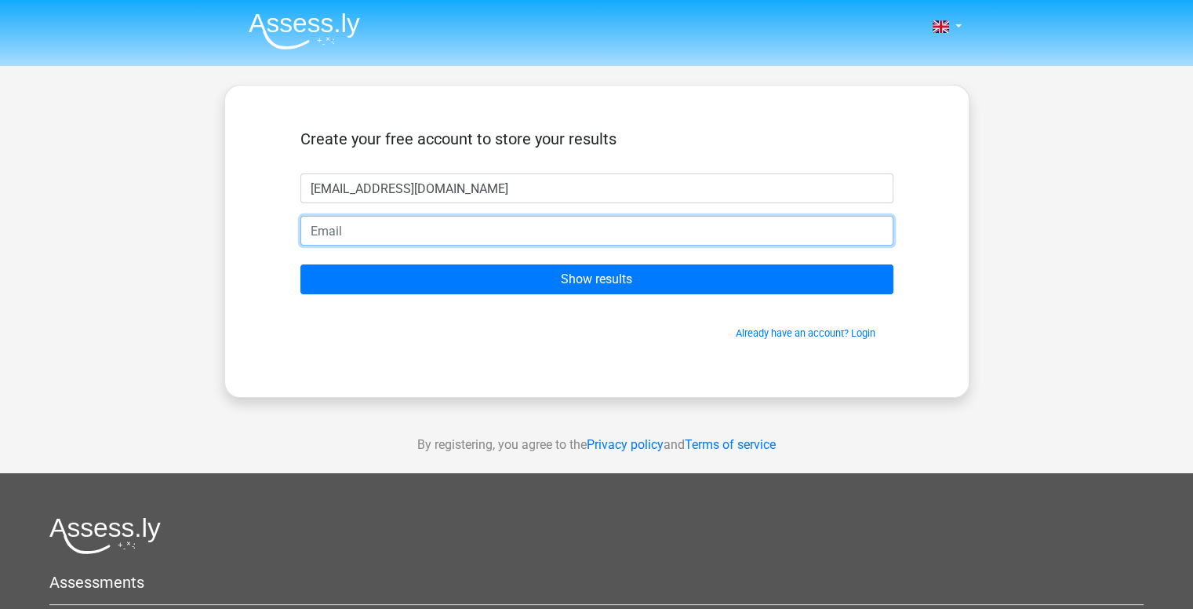
click at [362, 220] on input "email" at bounding box center [596, 231] width 593 height 30
paste input "[EMAIL_ADDRESS][DOMAIN_NAME]"
type input "[EMAIL_ADDRESS][DOMAIN_NAME]"
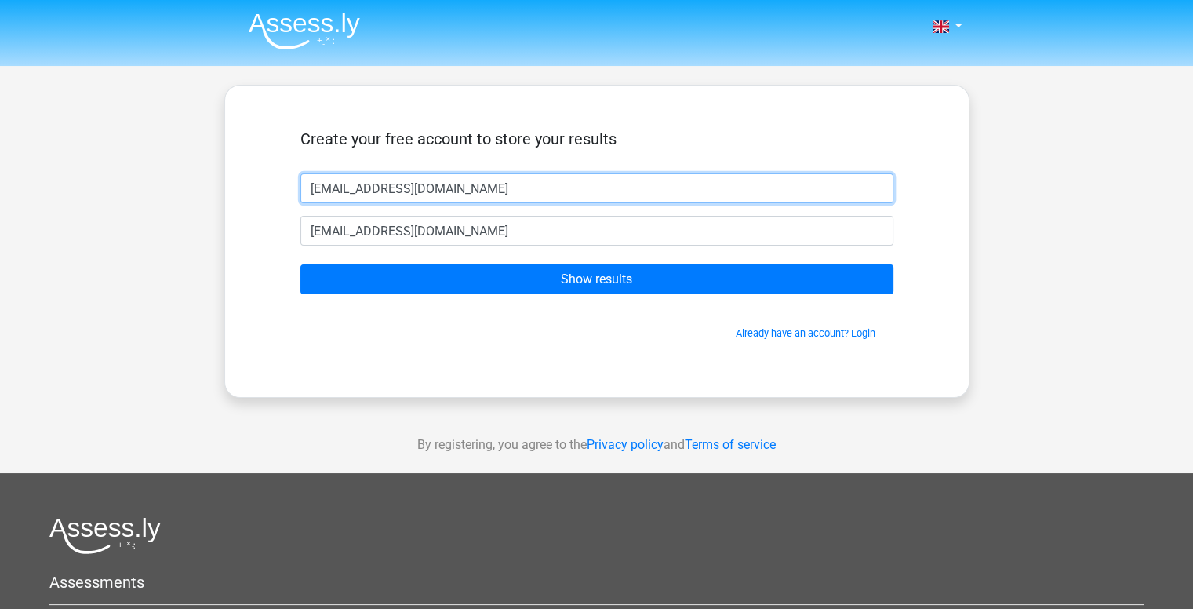
drag, startPoint x: 548, startPoint y: 197, endPoint x: 20, endPoint y: 206, distance: 528.1
click at [20, 206] on div "Nederlands English" at bounding box center [596, 443] width 1193 height 887
type input "[PERSON_NAME]"
click at [300, 264] on input "Show results" at bounding box center [596, 279] width 593 height 30
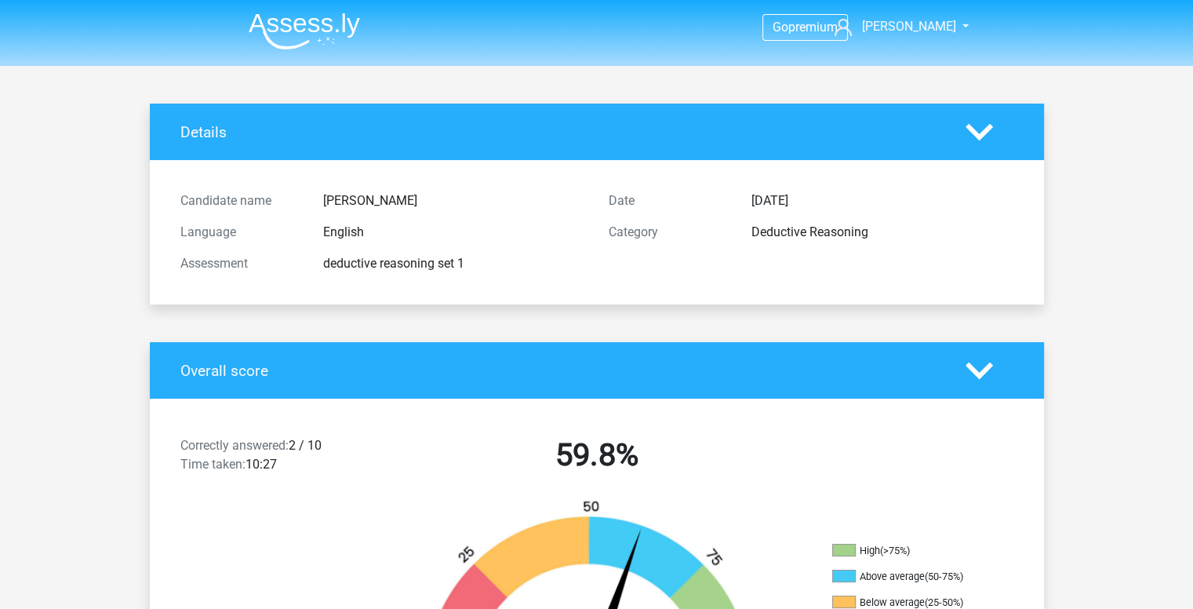
click at [427, 280] on div "Candidate name [PERSON_NAME] Language English Assessment deductive reasoning se…" at bounding box center [597, 232] width 857 height 107
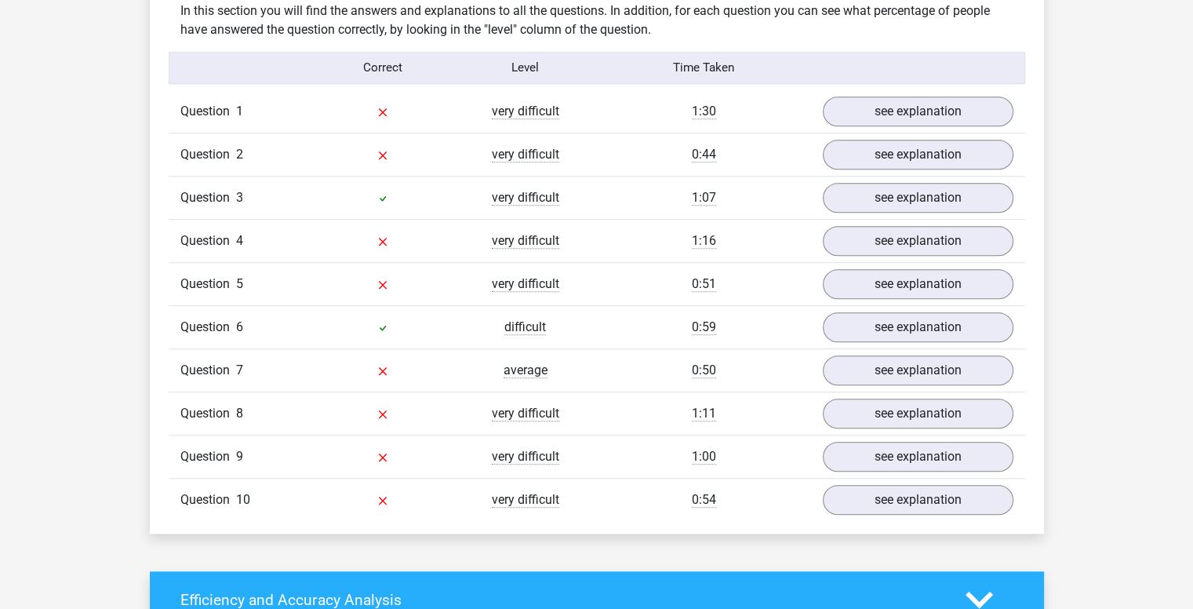
scroll to position [1232, 0]
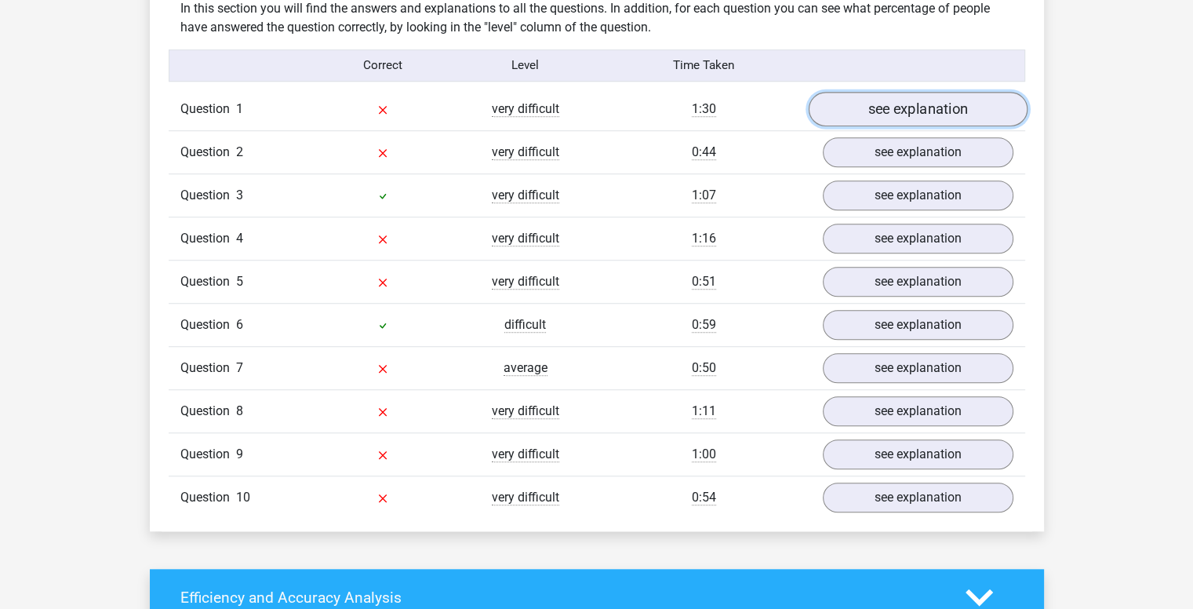
click at [981, 103] on link "see explanation" at bounding box center [917, 109] width 219 height 35
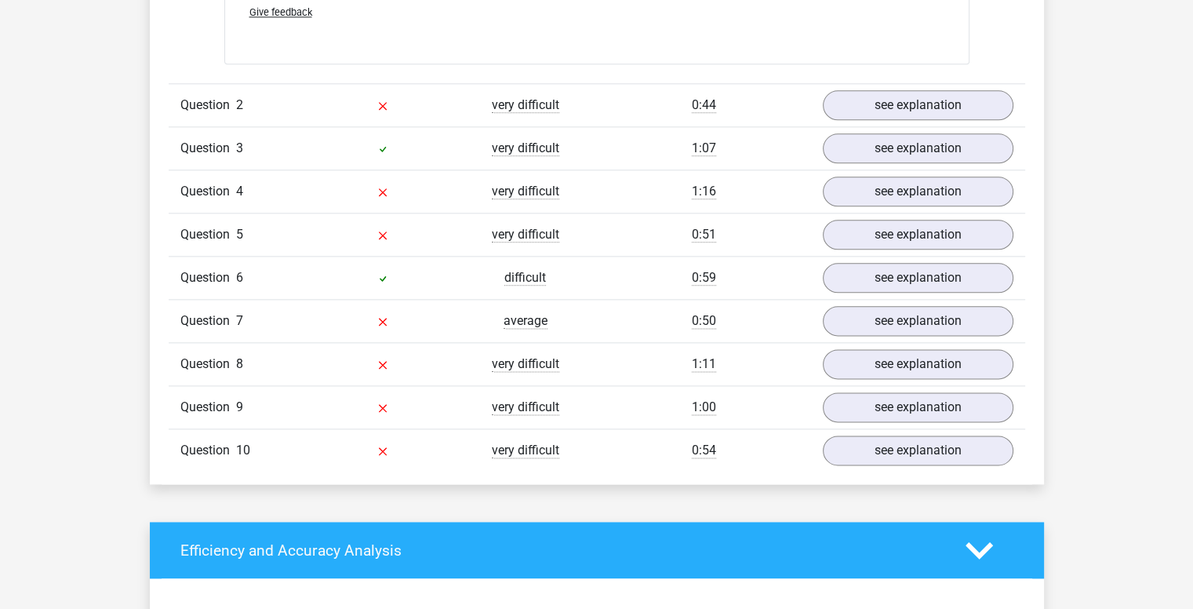
scroll to position [1920, 0]
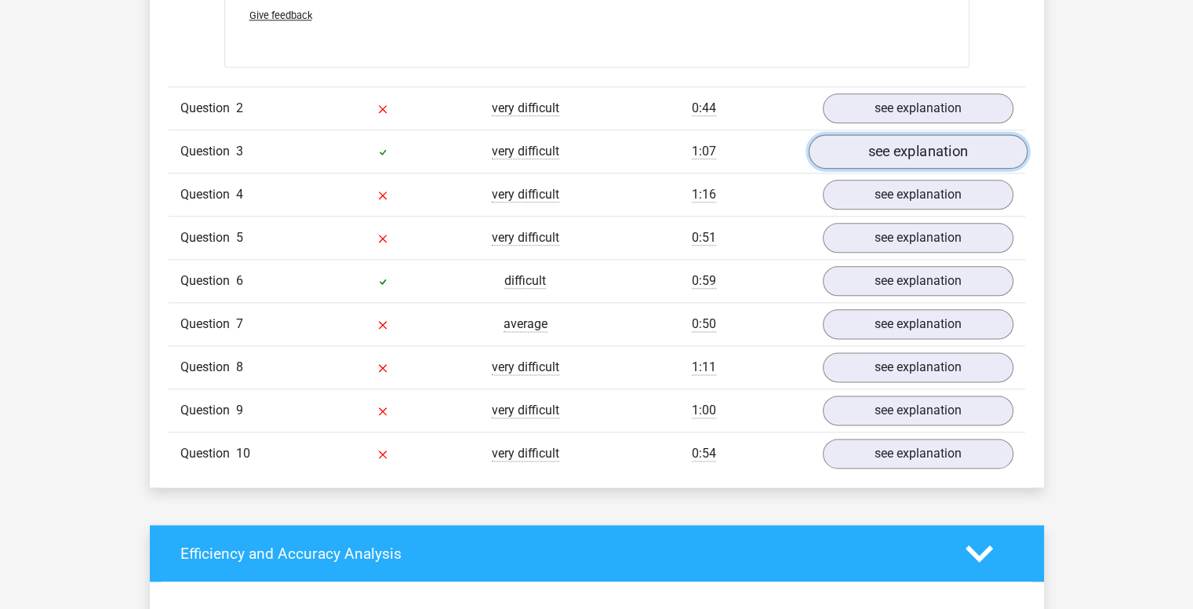
click at [933, 159] on link "see explanation" at bounding box center [917, 151] width 219 height 35
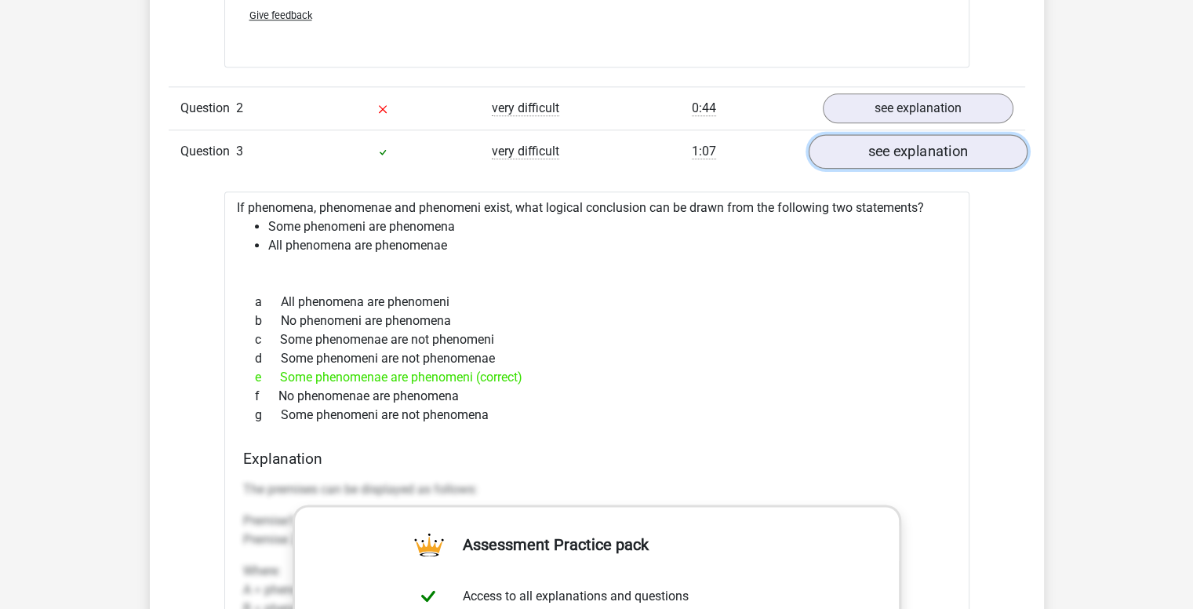
click at [988, 142] on link "see explanation" at bounding box center [917, 151] width 219 height 35
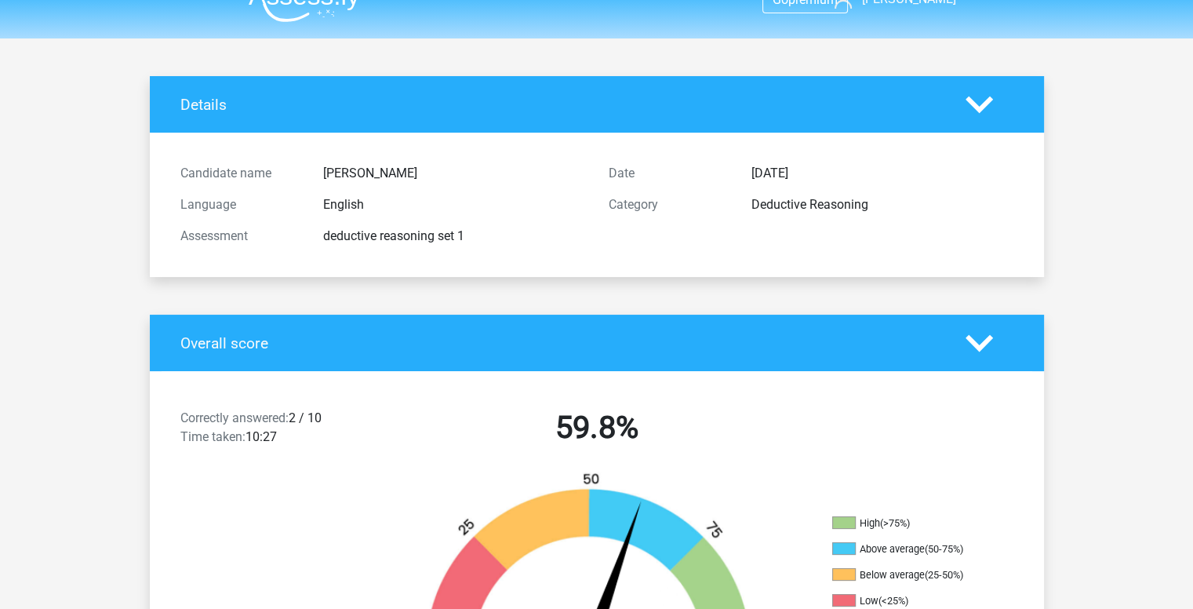
scroll to position [0, 0]
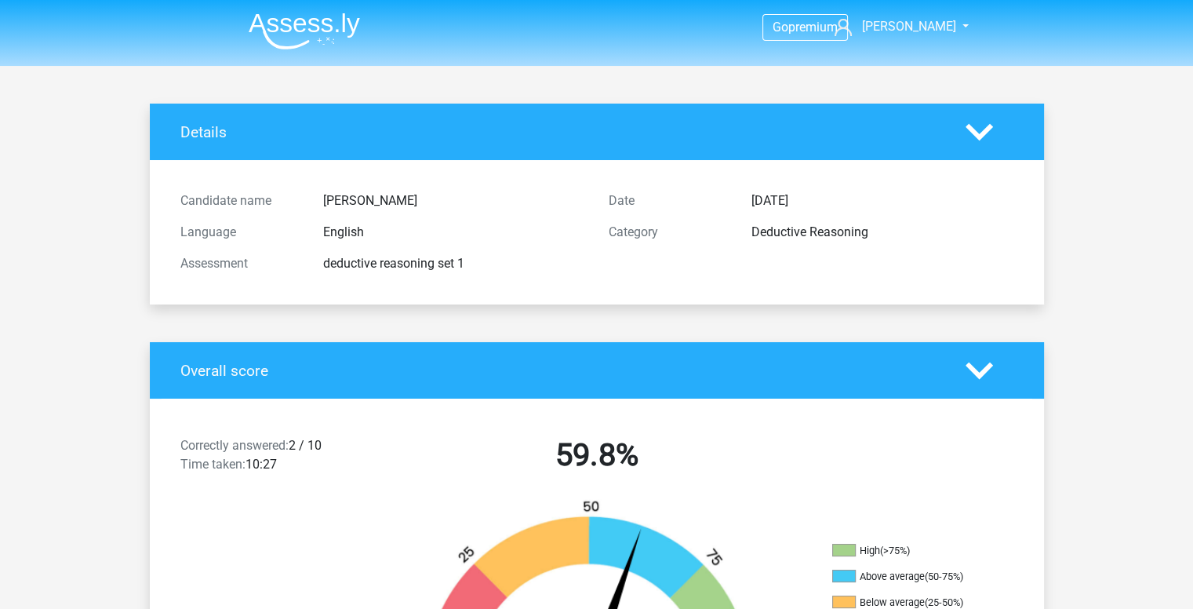
click at [289, 35] on img at bounding box center [304, 31] width 111 height 37
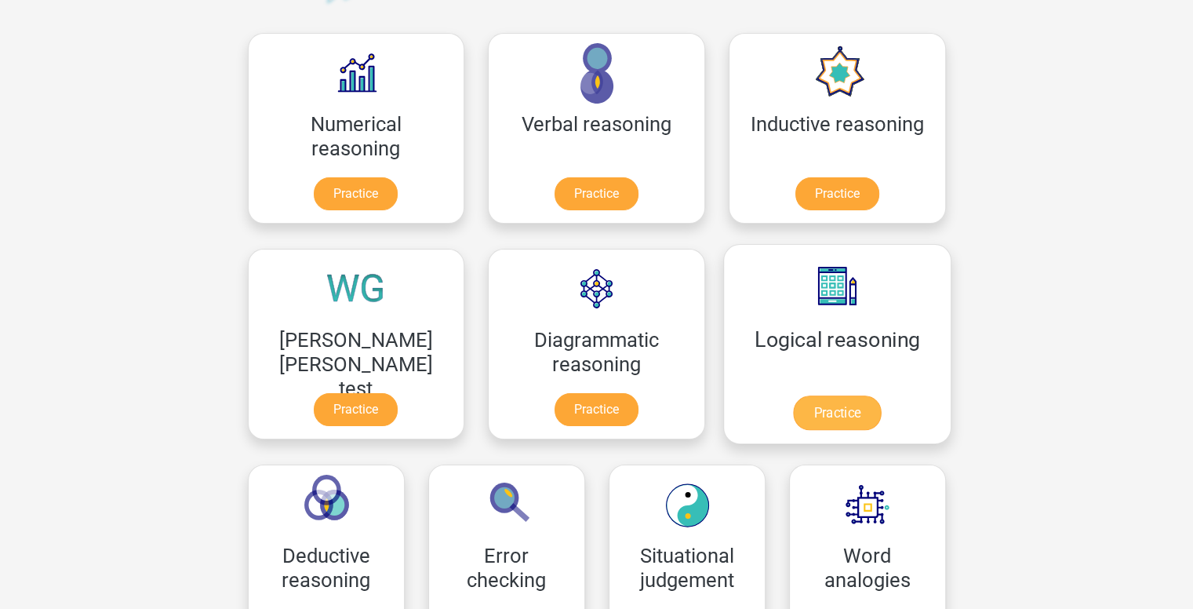
scroll to position [201, 0]
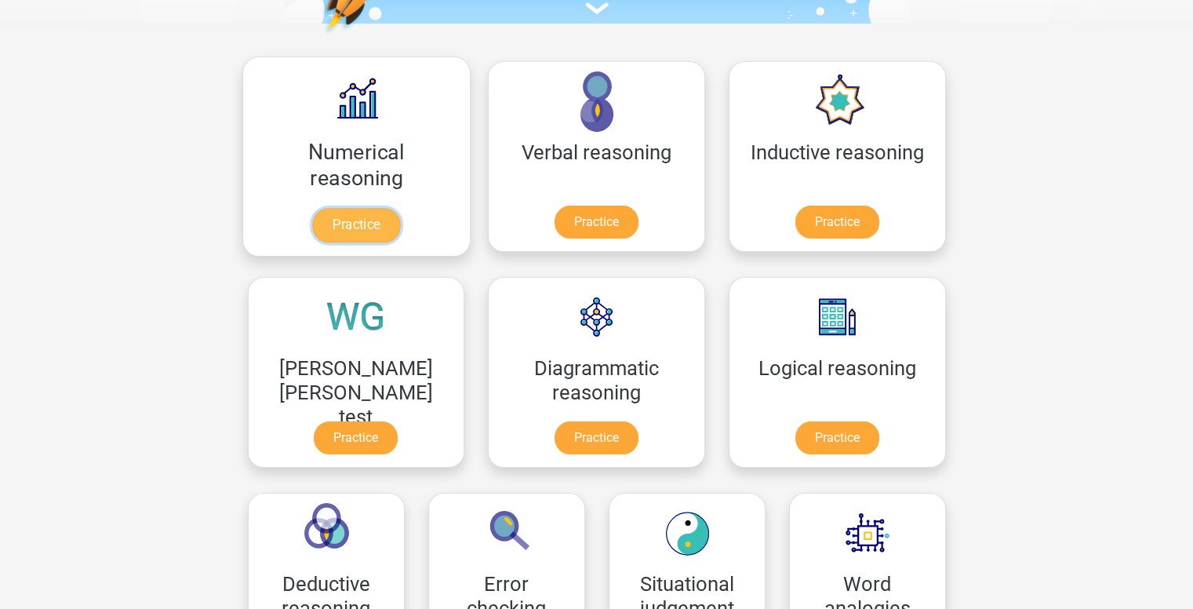
click at [343, 236] on link "Practice" at bounding box center [356, 225] width 88 height 35
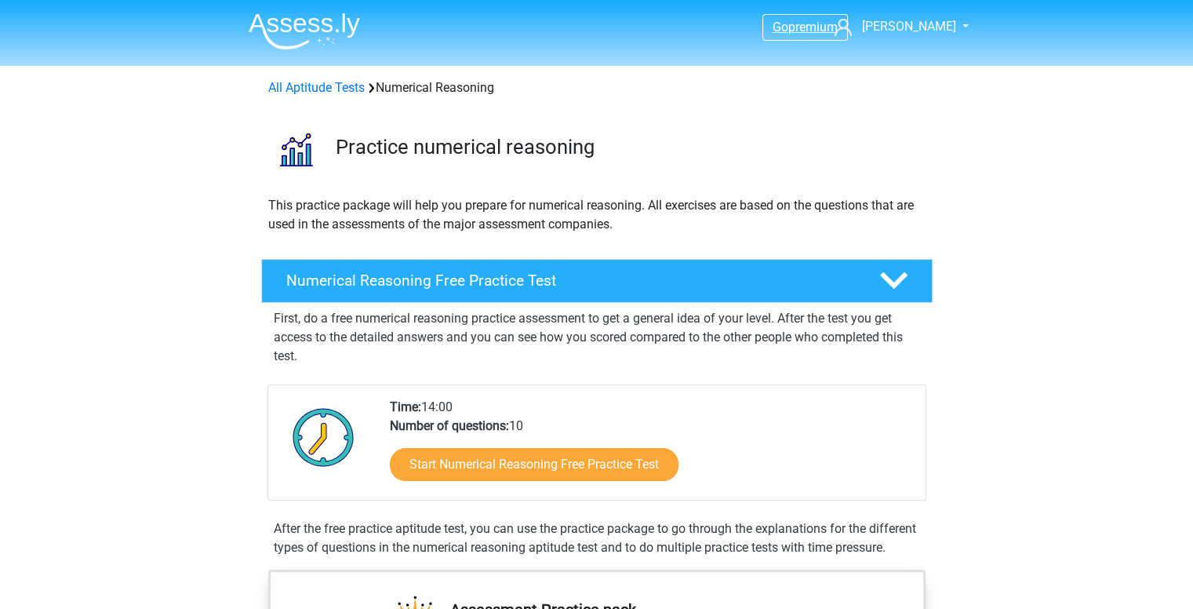
click at [821, 29] on span "premium" at bounding box center [812, 27] width 49 height 15
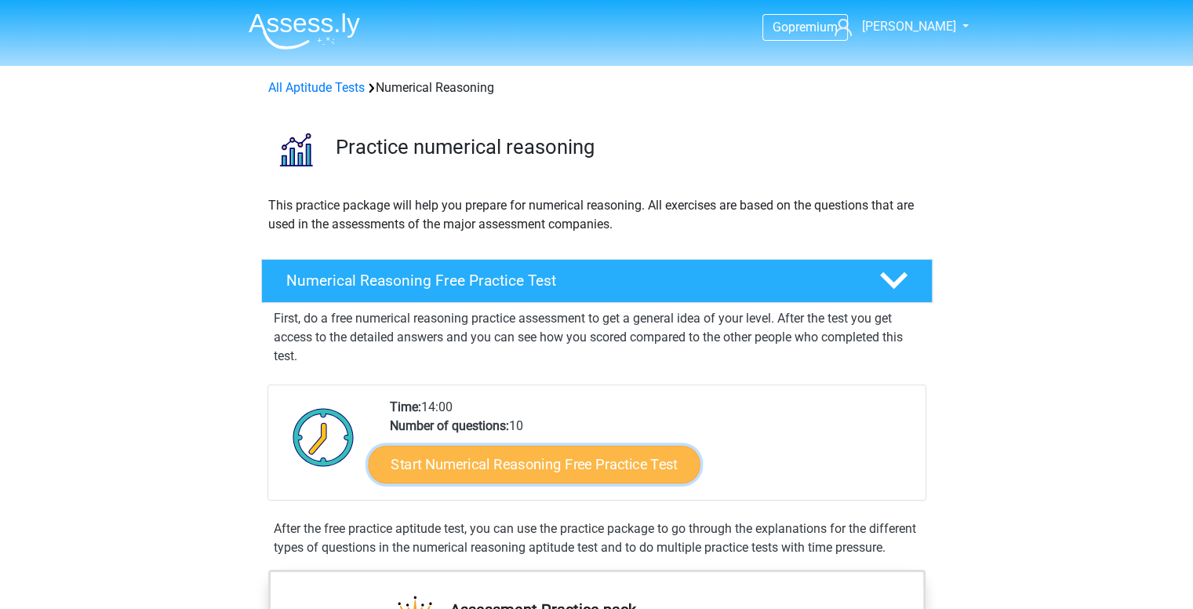
click at [452, 467] on link "Start Numerical Reasoning Free Practice Test" at bounding box center [534, 464] width 332 height 38
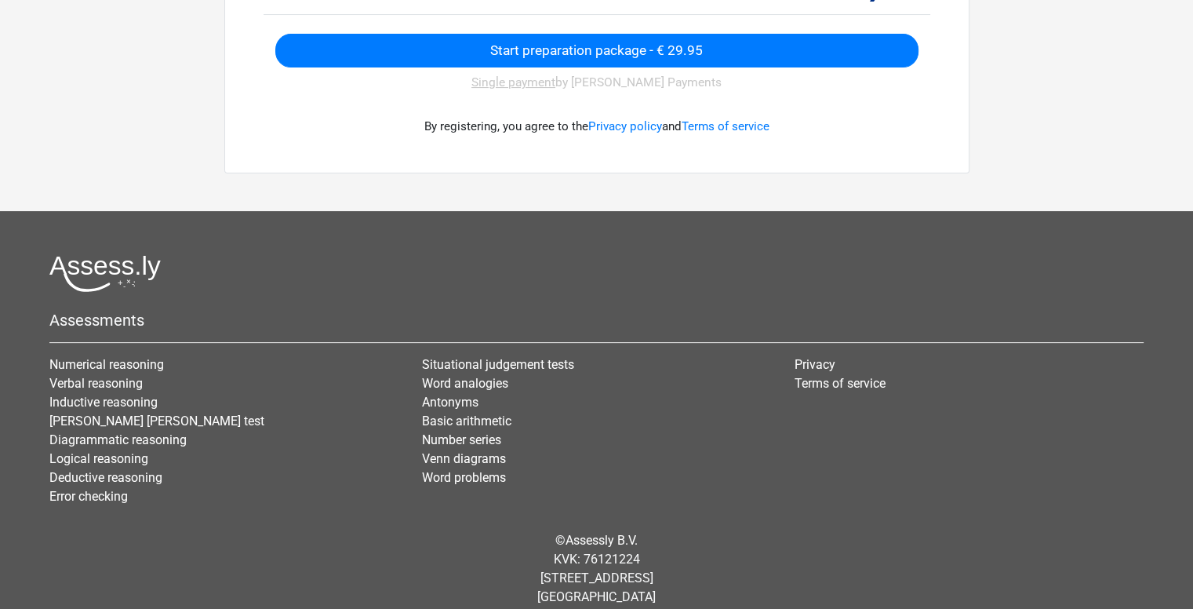
scroll to position [468, 0]
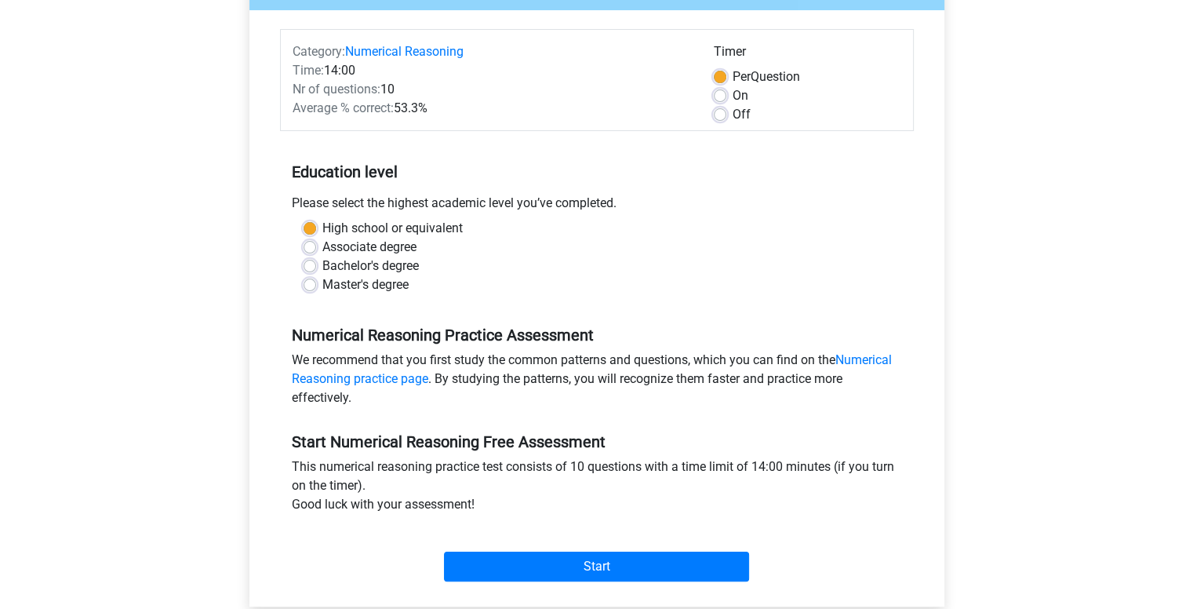
scroll to position [168, 0]
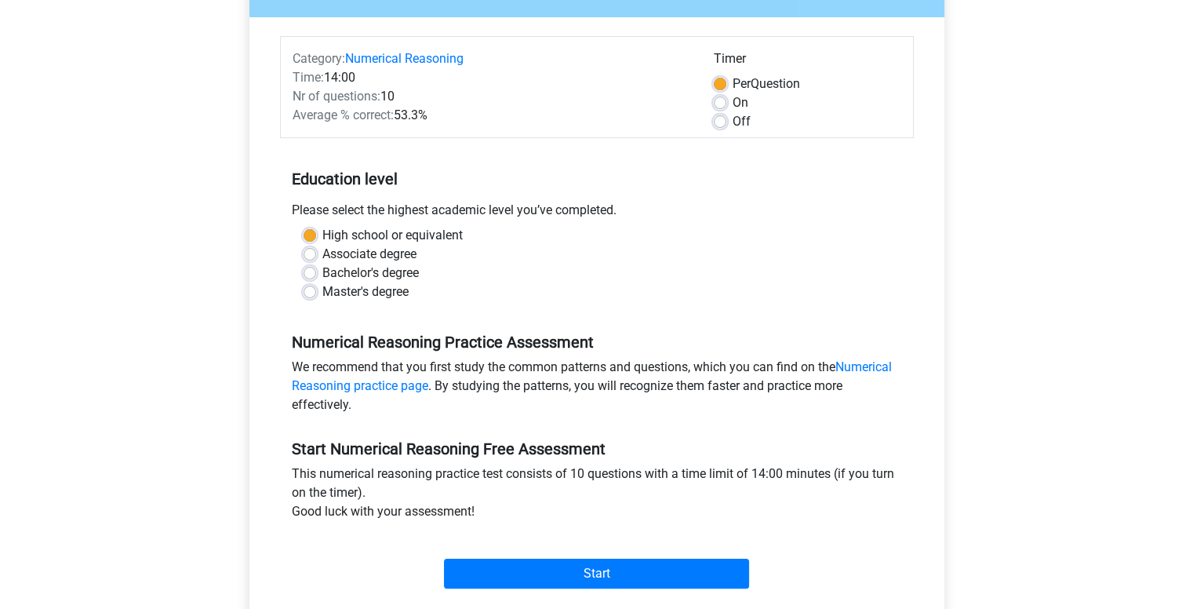
click at [332, 261] on label "Associate degree" at bounding box center [369, 254] width 94 height 19
click at [316, 260] on input "Associate degree" at bounding box center [310, 253] width 13 height 16
radio input "true"
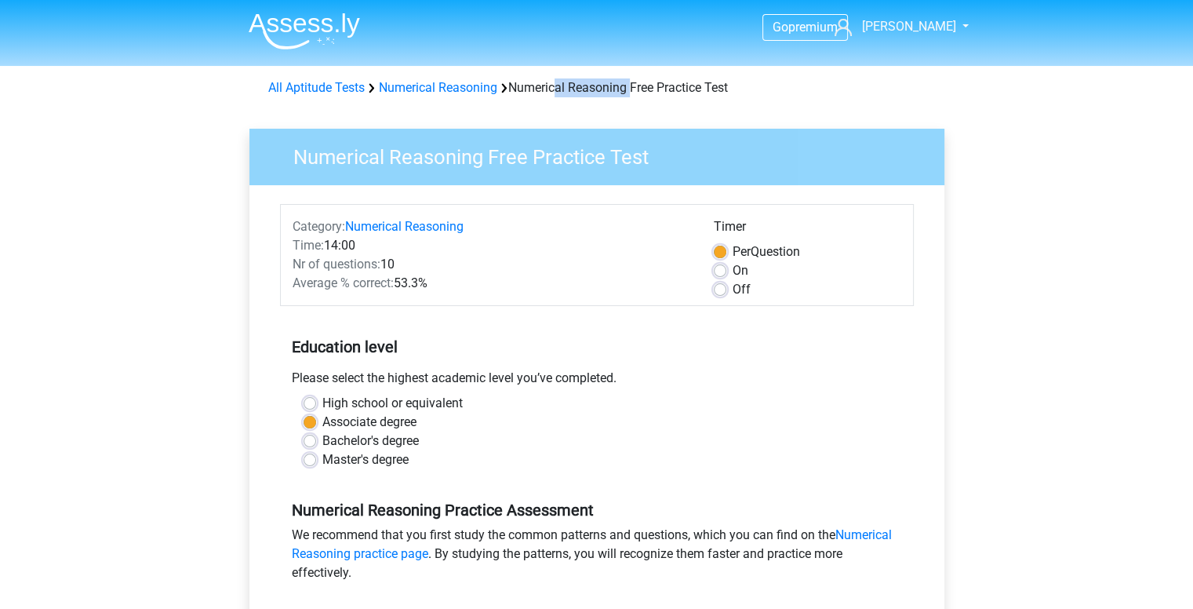
drag, startPoint x: 513, startPoint y: 89, endPoint x: 634, endPoint y: 77, distance: 121.4
click at [634, 77] on div "All Aptitude Tests Numerical Reasoning Numerical Reasoning Free Practice Test" at bounding box center [596, 84] width 745 height 25
copy div "Numerical Reasoning"
